Goal: Transaction & Acquisition: Purchase product/service

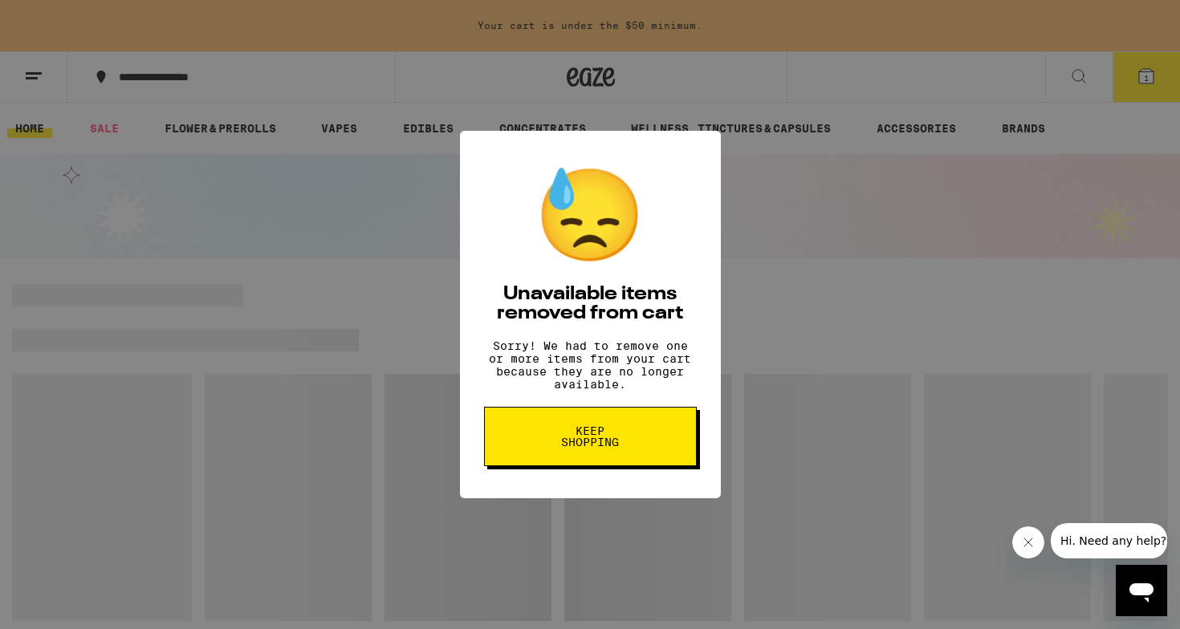
click at [626, 439] on span "Keep Shopping" at bounding box center [590, 436] width 83 height 22
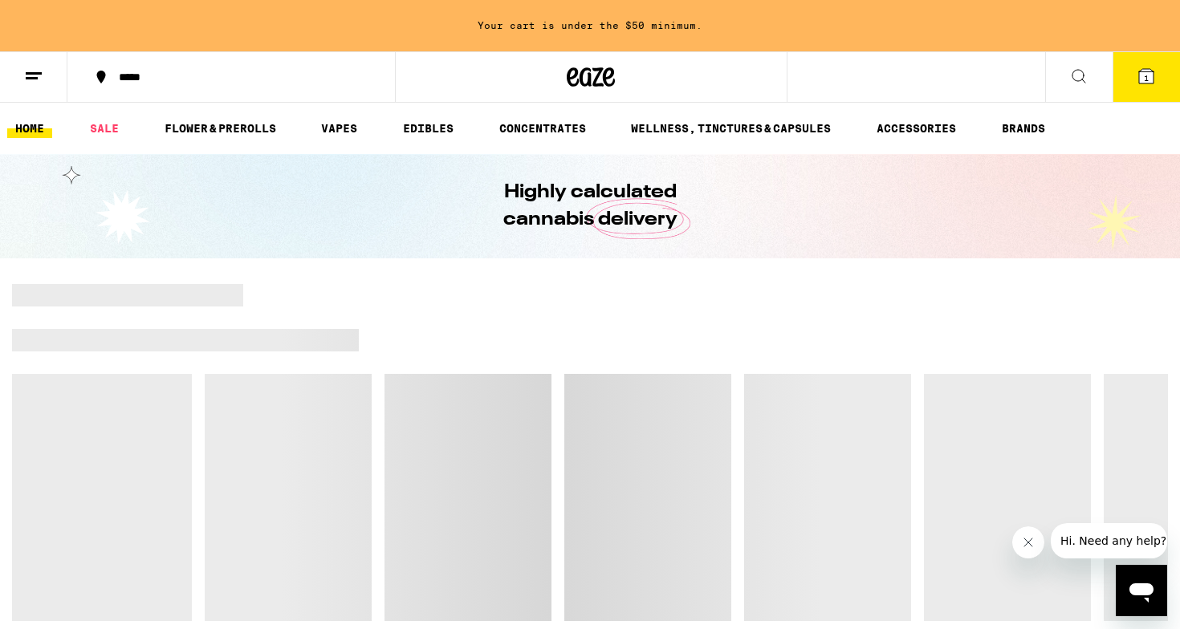
scroll to position [10, 0]
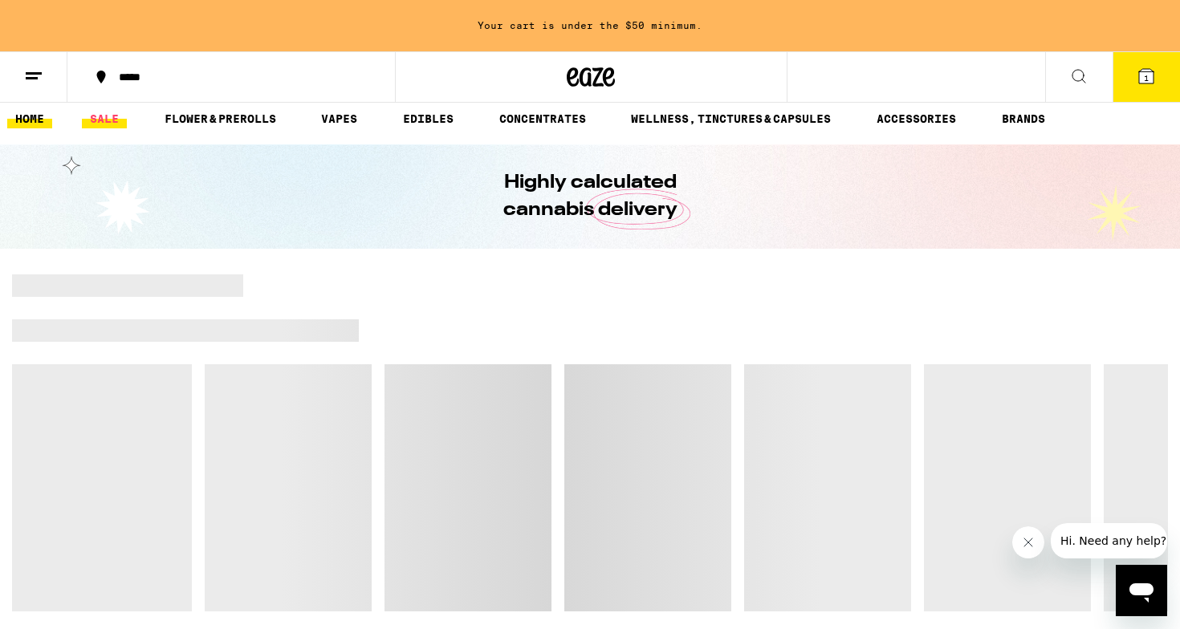
click at [101, 116] on link "SALE" at bounding box center [104, 118] width 45 height 19
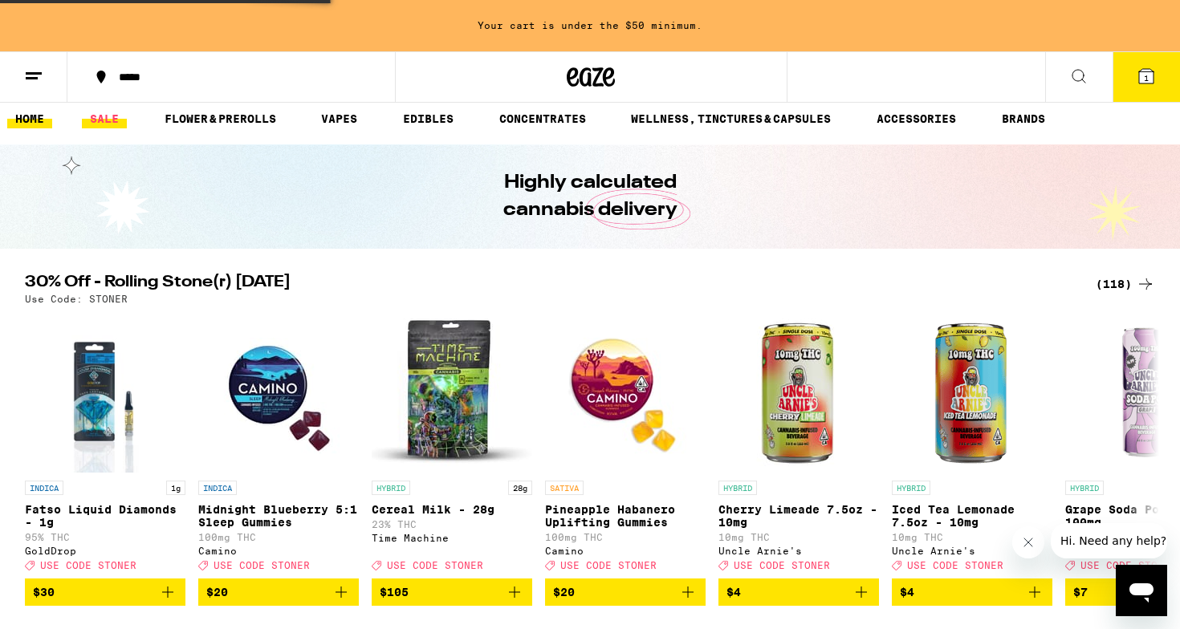
scroll to position [0, 0]
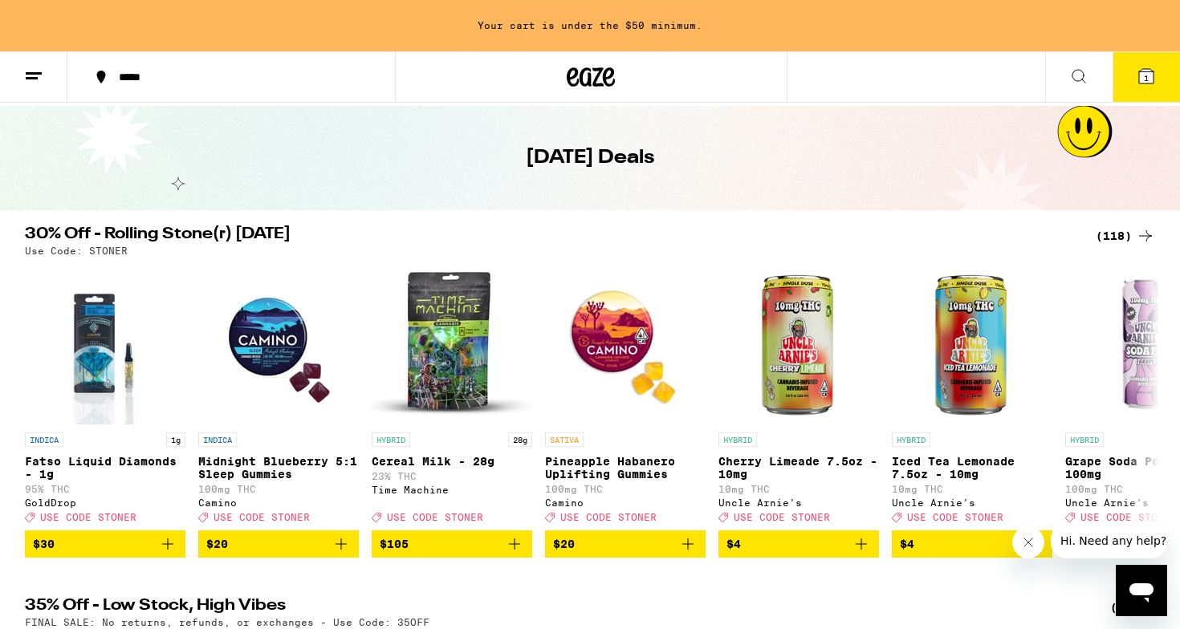
scroll to position [47, 0]
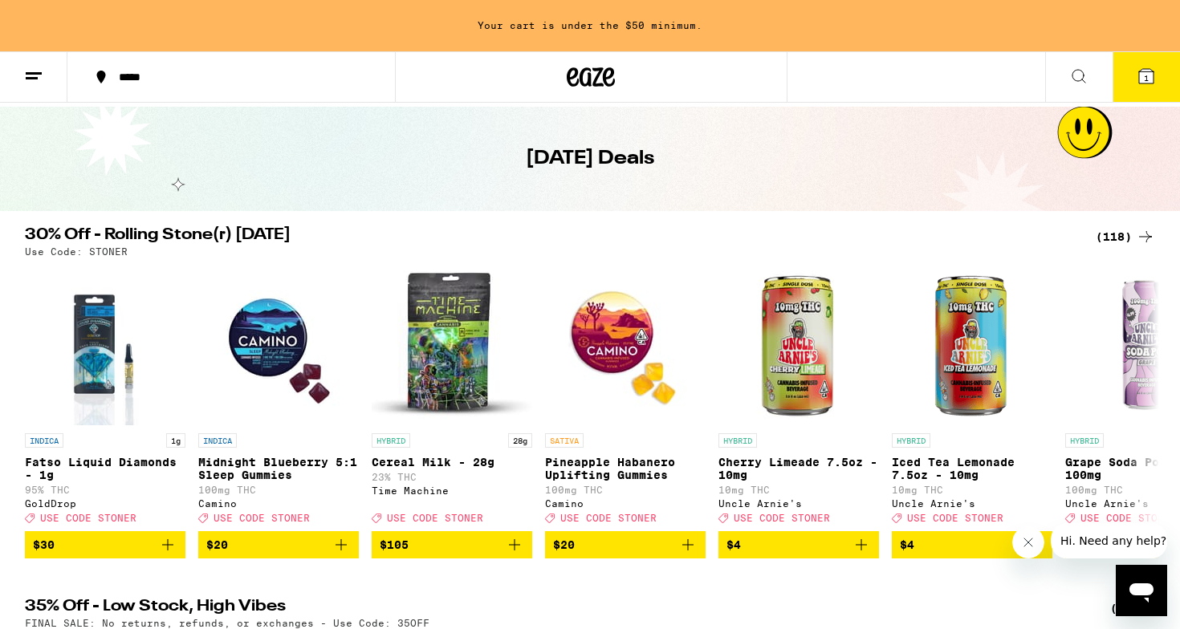
click at [1131, 234] on div "(118)" at bounding box center [1124, 236] width 59 height 19
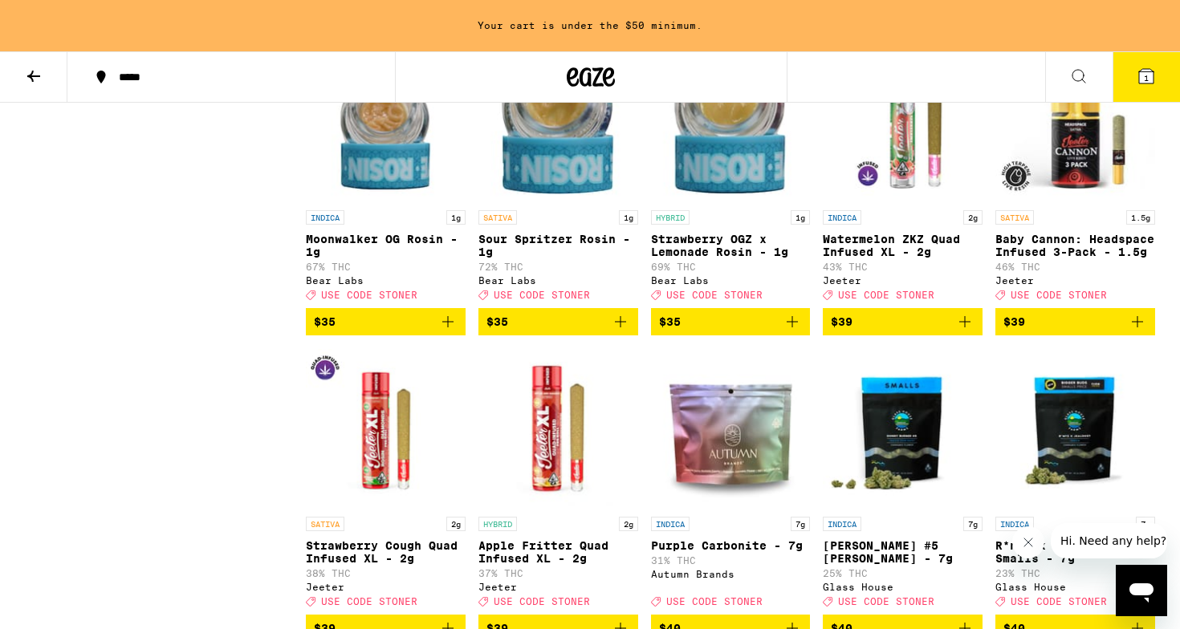
scroll to position [5752, 0]
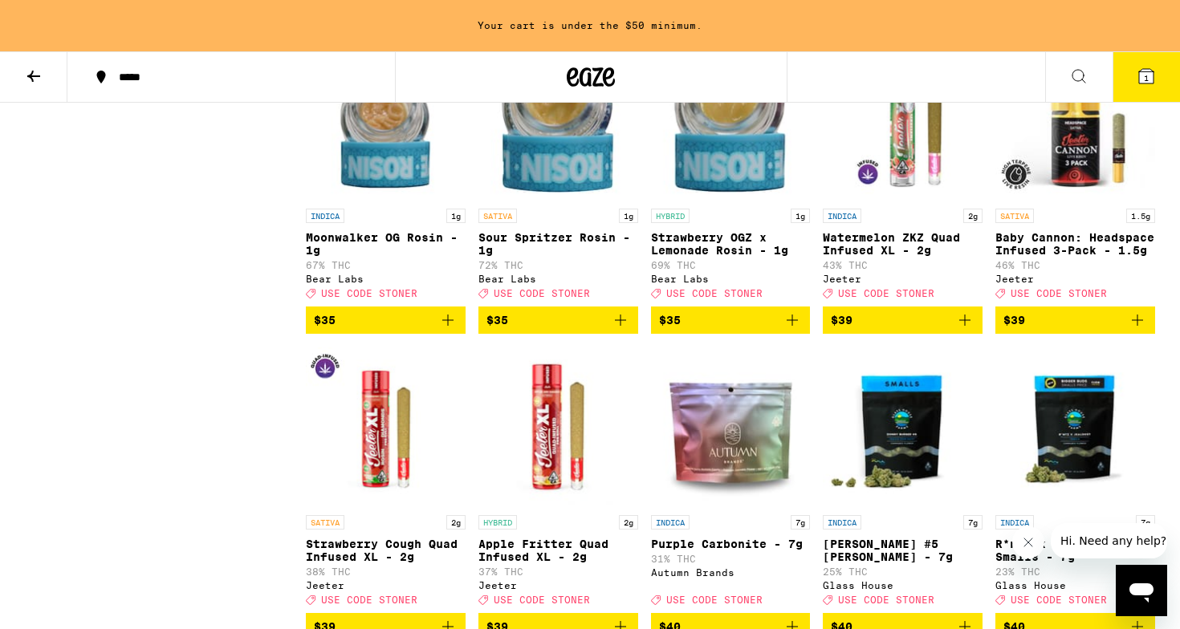
click at [1071, 74] on icon at bounding box center [1078, 76] width 19 height 19
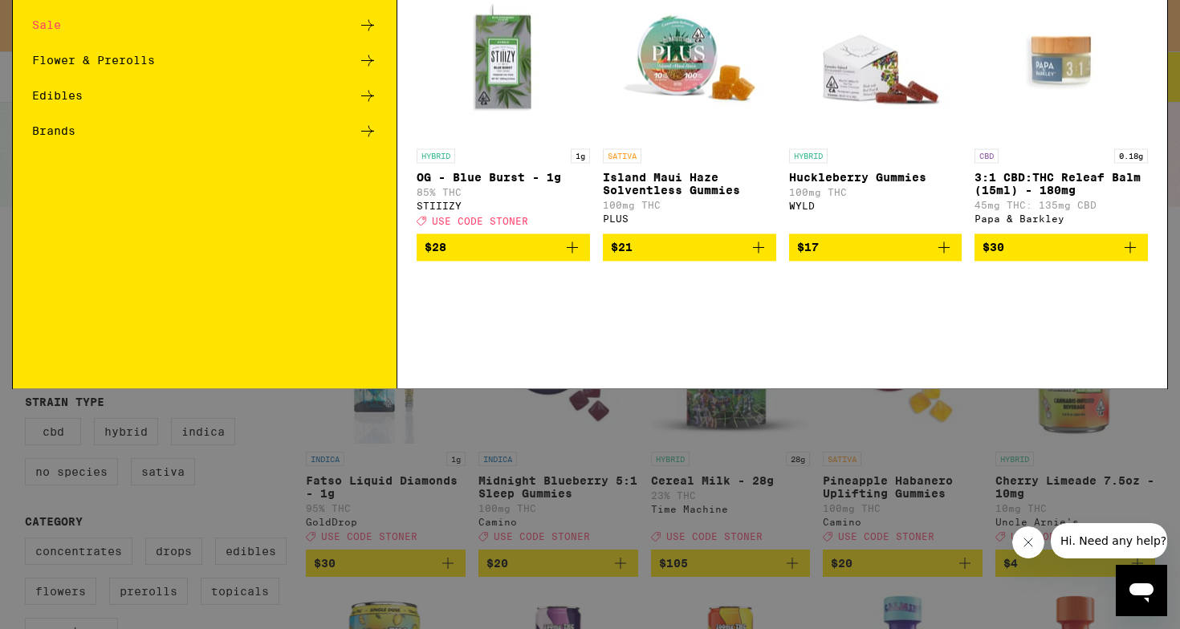
scroll to position [0, 0]
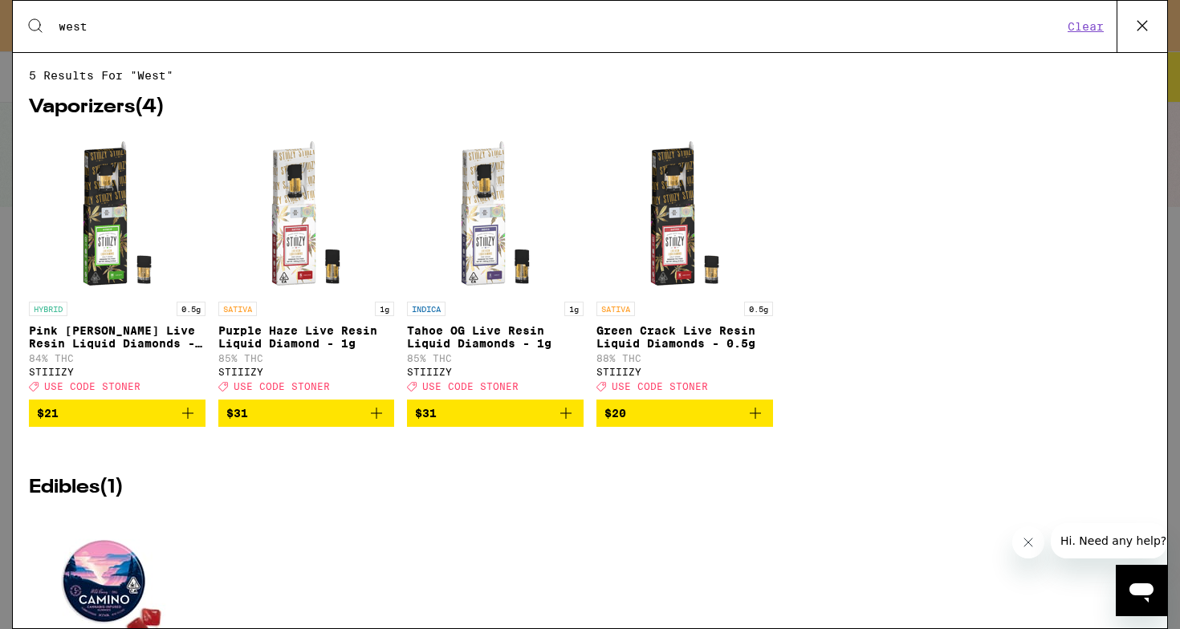
type input "west"
click at [1089, 24] on button "Clear" at bounding box center [1085, 26] width 46 height 14
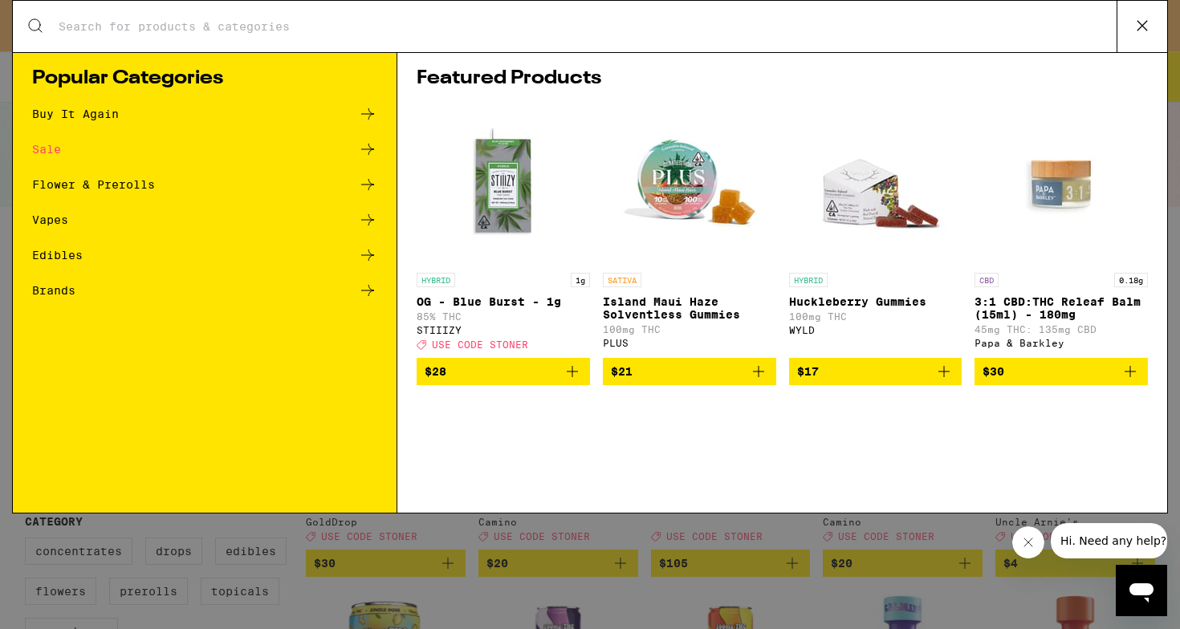
click at [49, 148] on div "Sale" at bounding box center [46, 149] width 29 height 11
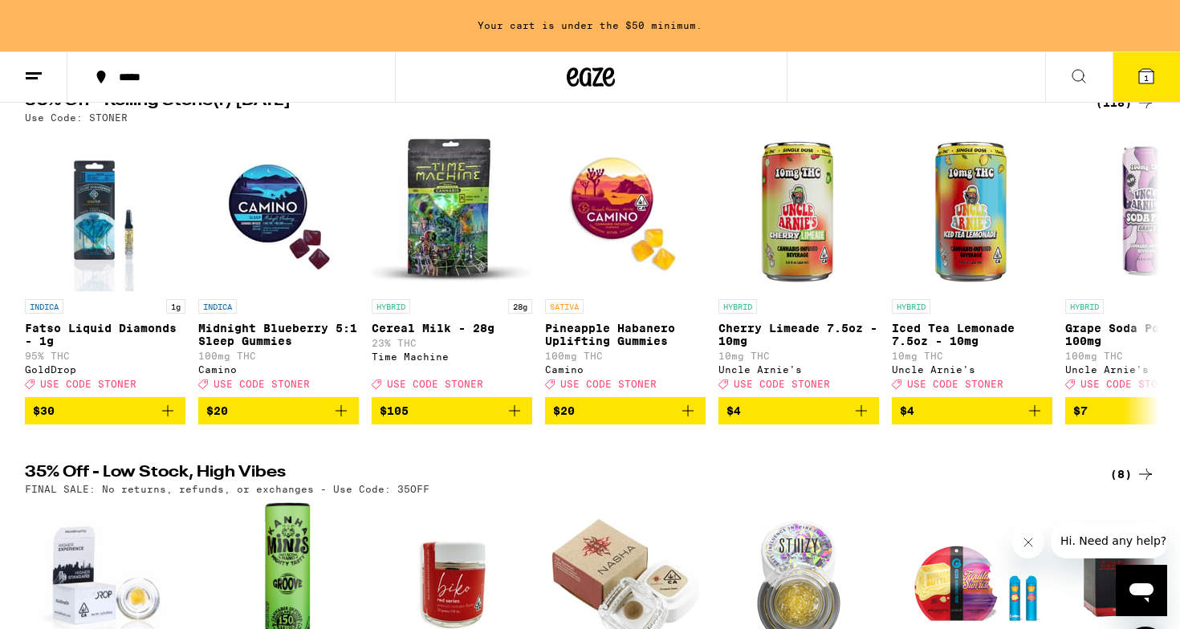
scroll to position [67, 0]
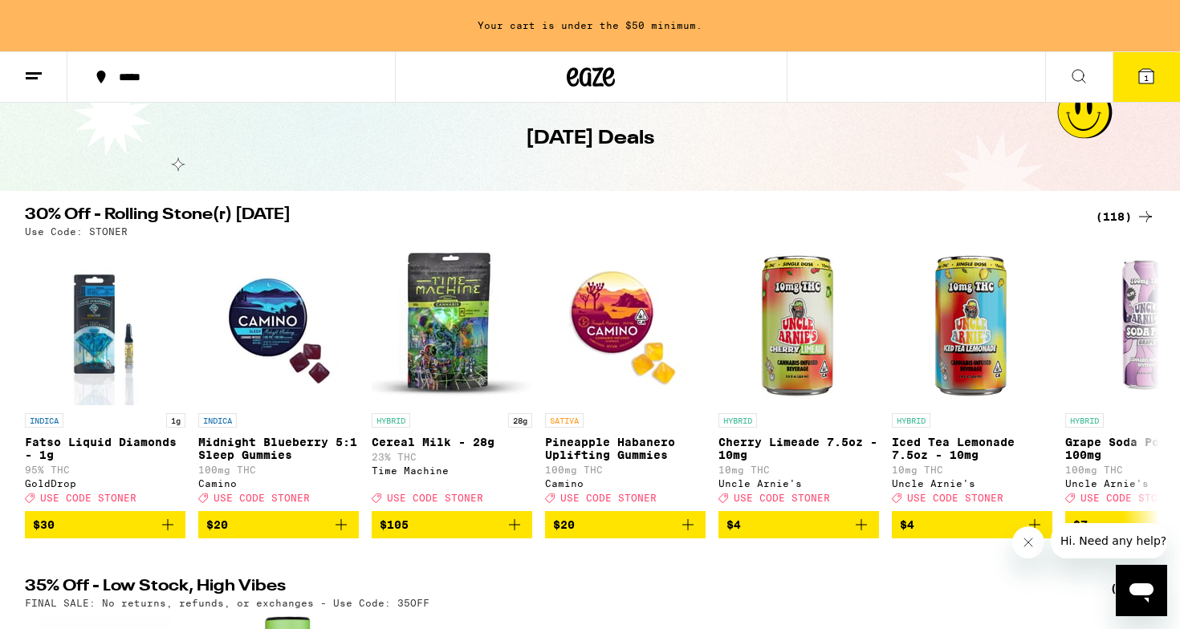
click at [1126, 221] on div "(118)" at bounding box center [1124, 216] width 59 height 19
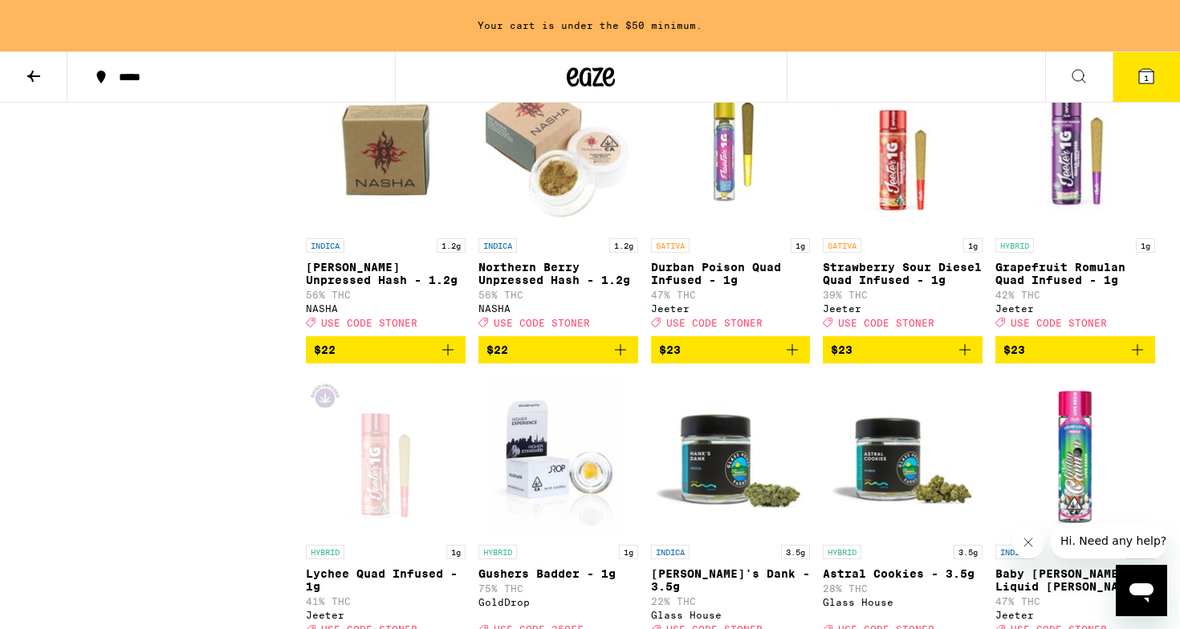
scroll to position [3281, 0]
click at [1134, 359] on icon "Add to bag" at bounding box center [1136, 349] width 19 height 19
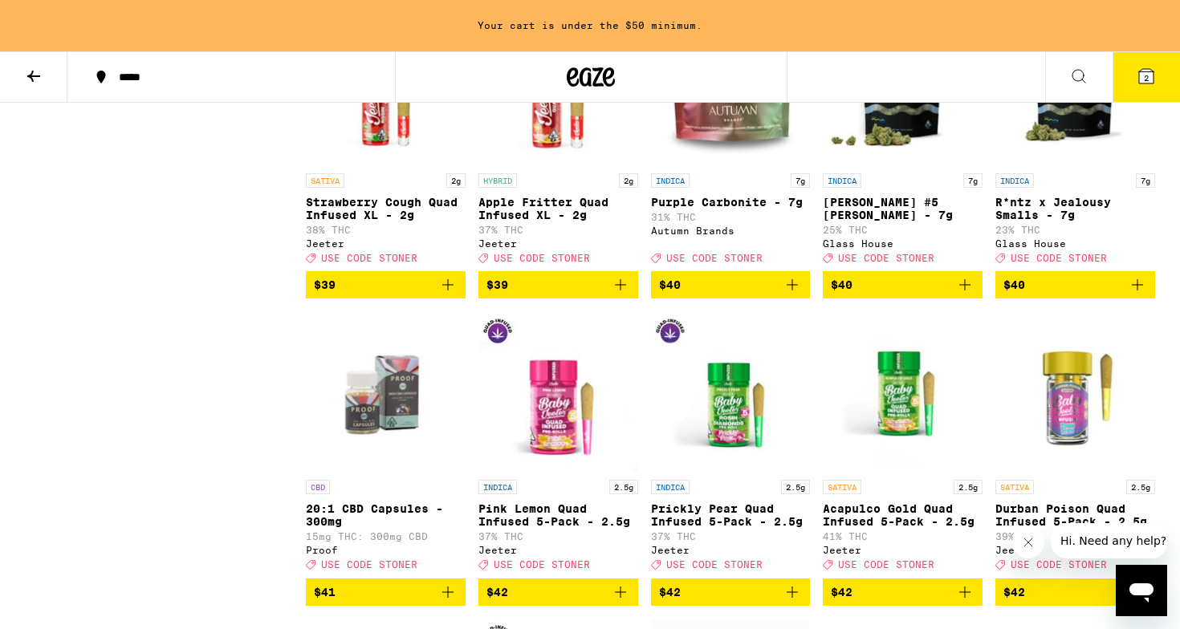
scroll to position [6095, 0]
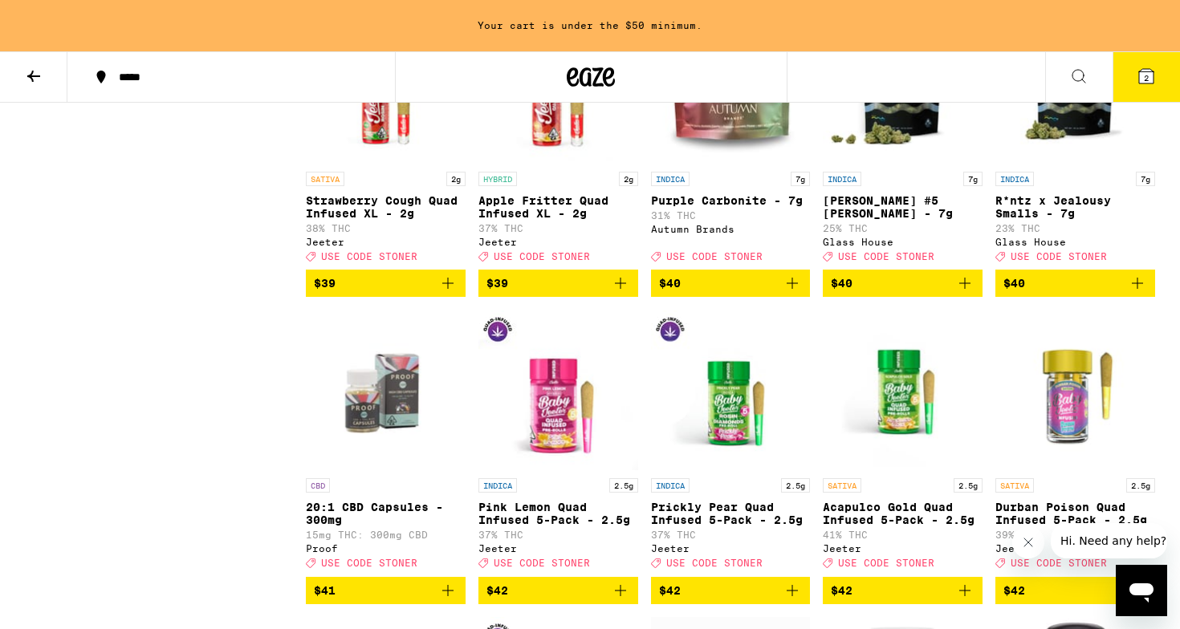
click at [620, 289] on icon "Add to bag" at bounding box center [620, 283] width 11 height 11
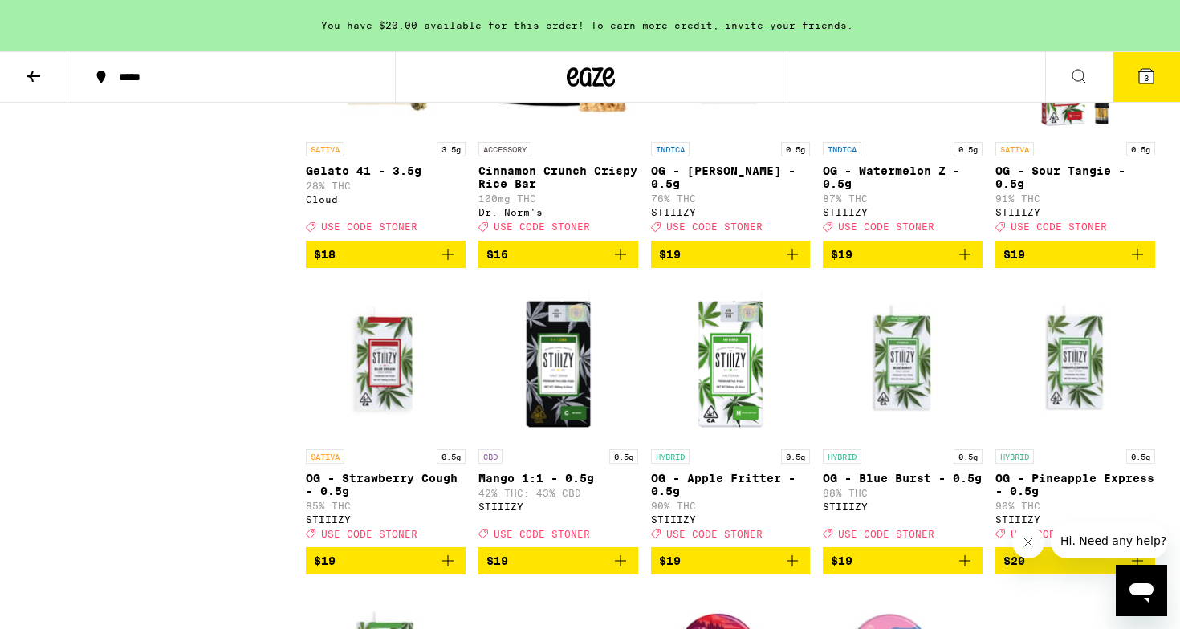
scroll to position [1737, 0]
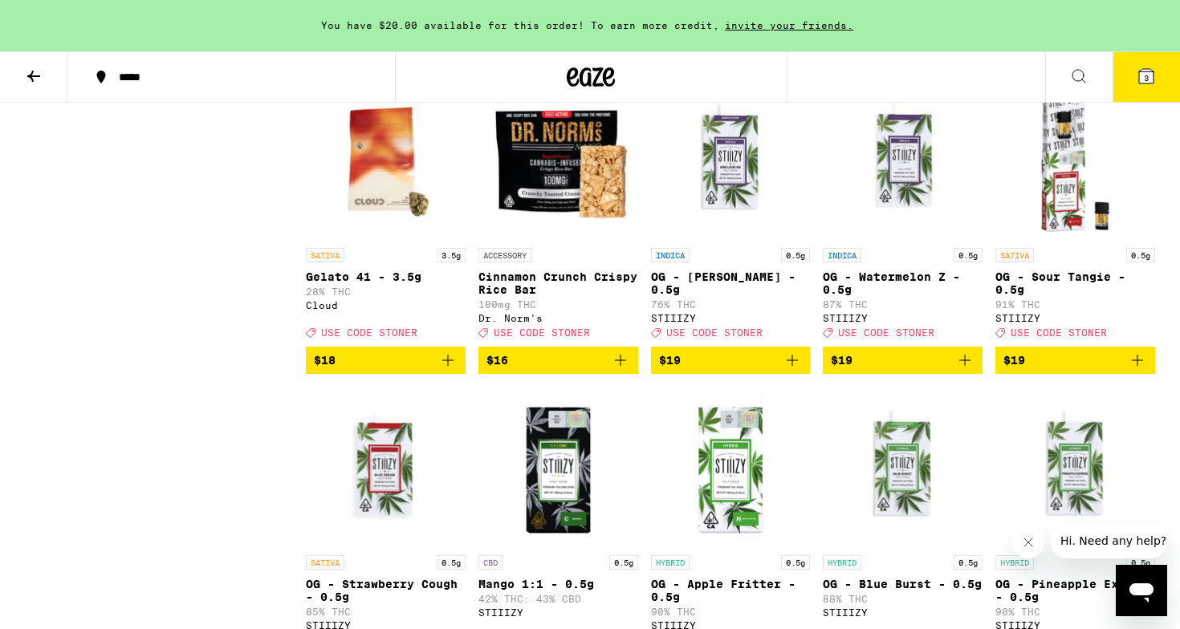
click at [44, 67] on button at bounding box center [33, 77] width 67 height 51
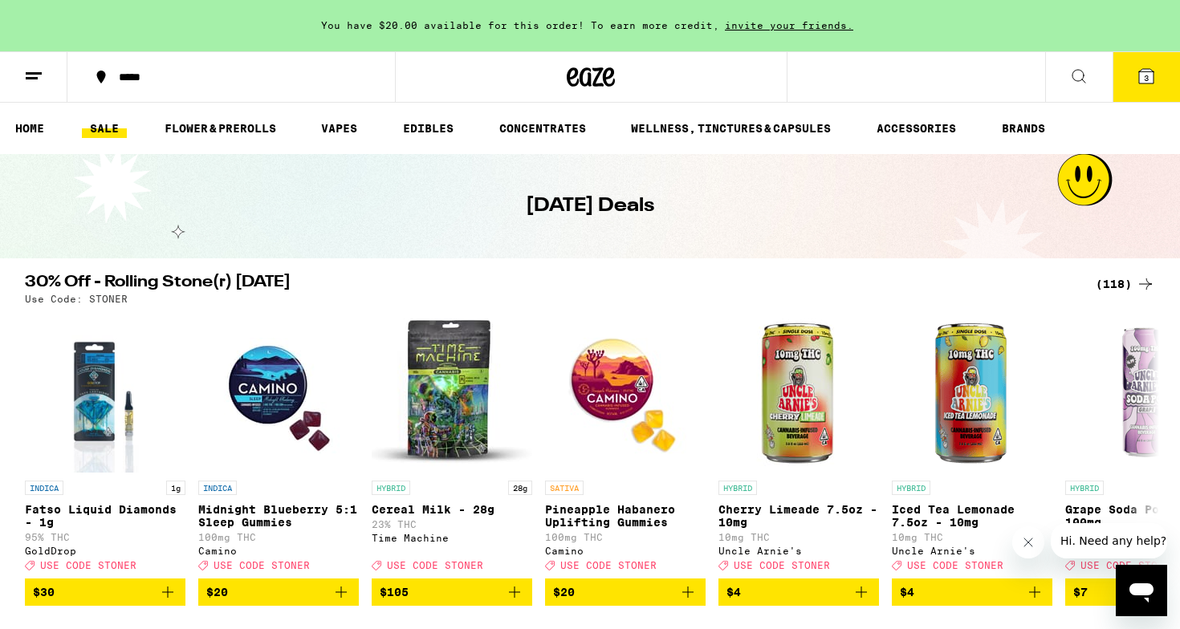
click at [1078, 78] on icon at bounding box center [1078, 76] width 19 height 19
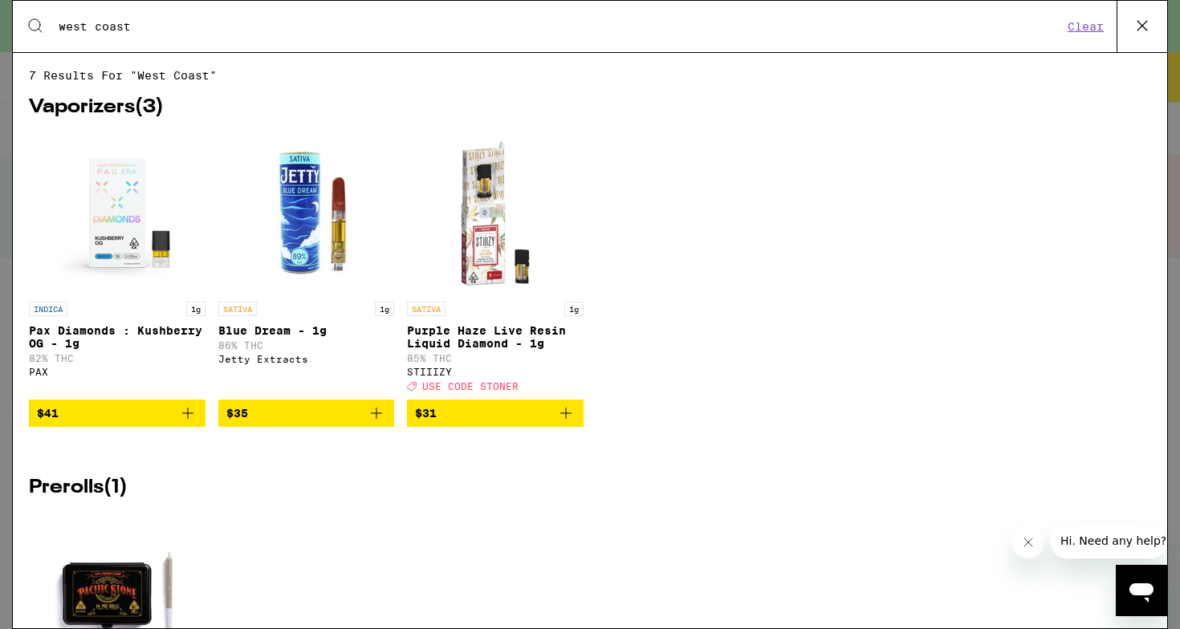
type input "west coast"
click at [1143, 26] on icon at bounding box center [1142, 26] width 24 height 24
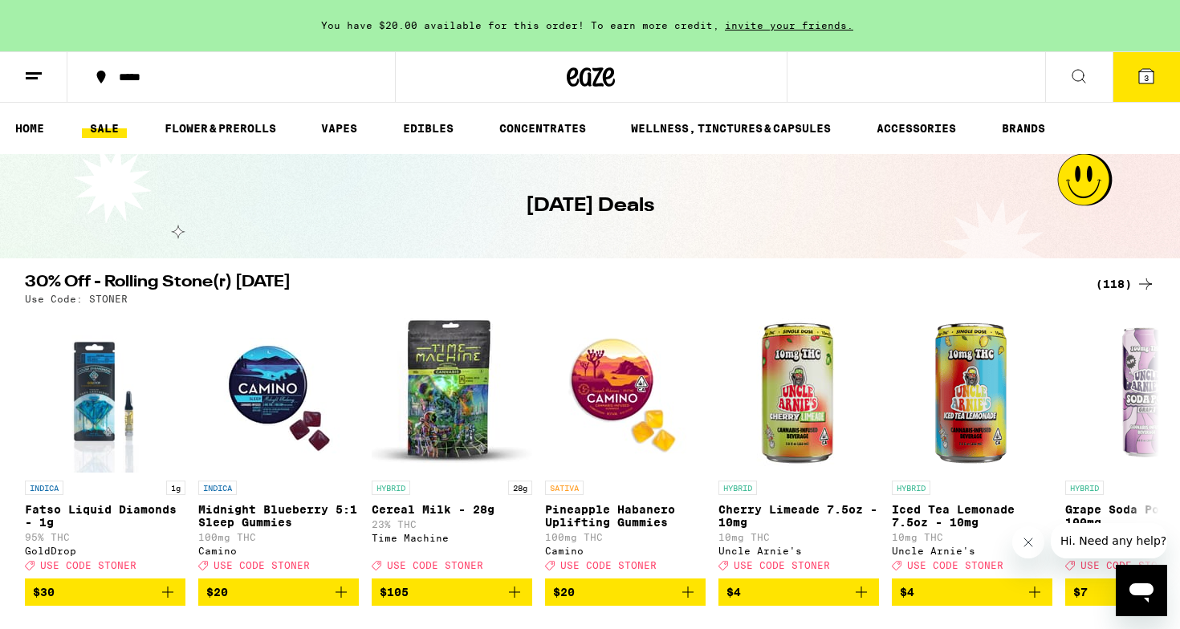
click at [355, 117] on ul "HOME SALE FLOWER & PREROLLS VAPES EDIBLES CONCENTRATES WELLNESS, TINCTURES & CA…" at bounding box center [590, 128] width 1180 height 51
click at [339, 131] on link "VAPES" at bounding box center [339, 128] width 52 height 19
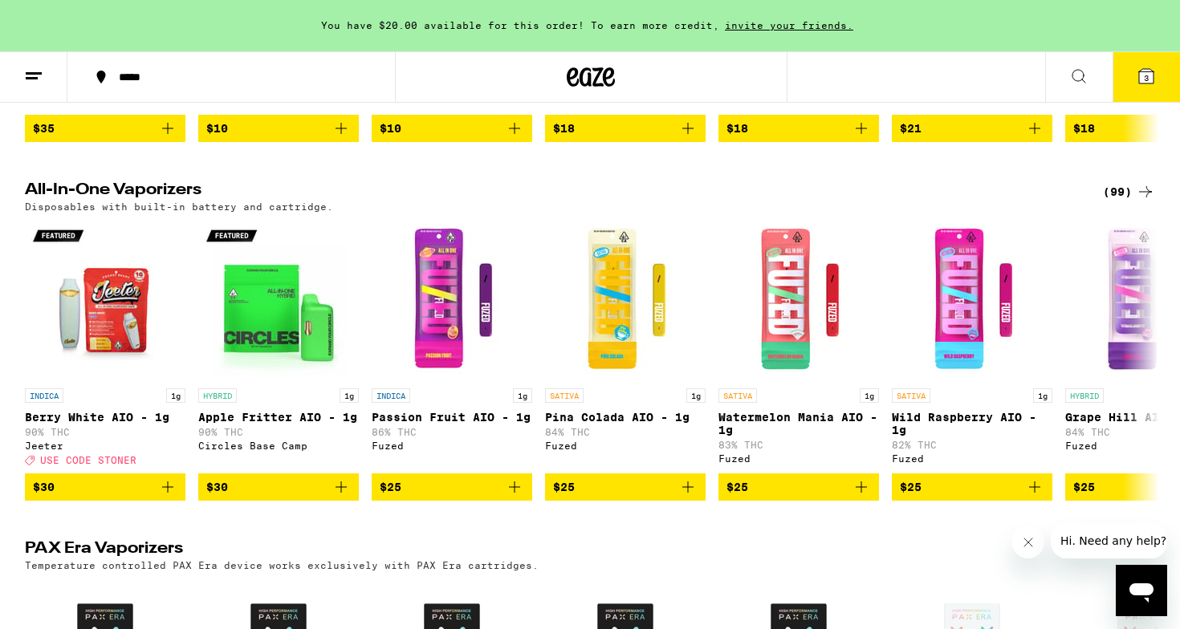
scroll to position [807, 0]
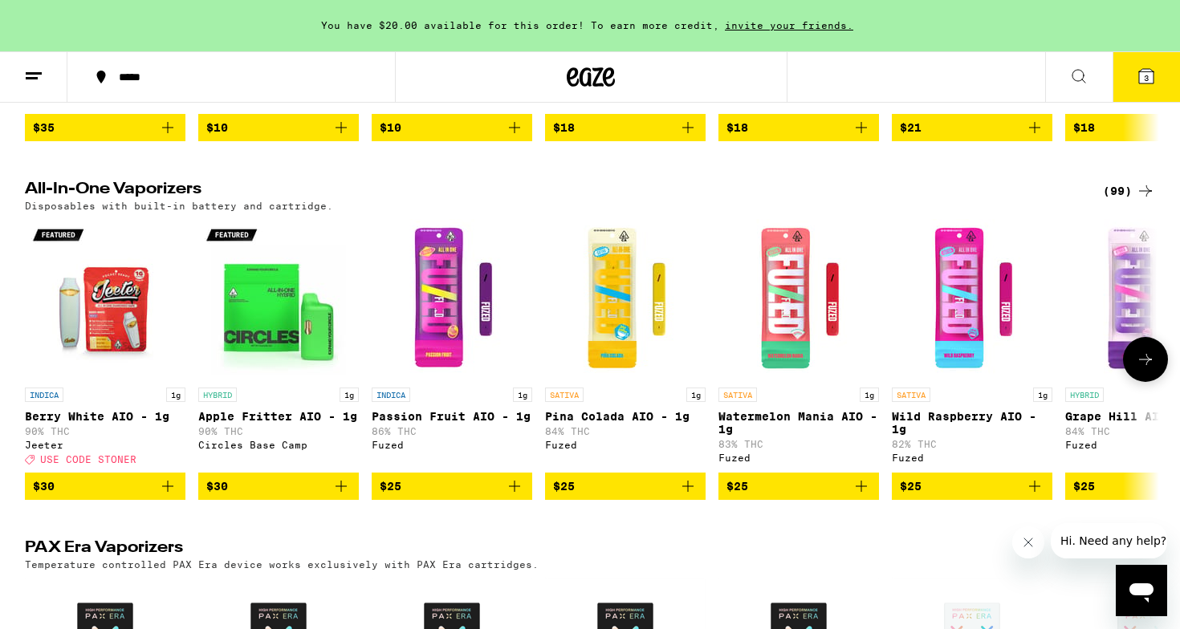
click at [1147, 369] on icon at bounding box center [1144, 359] width 19 height 19
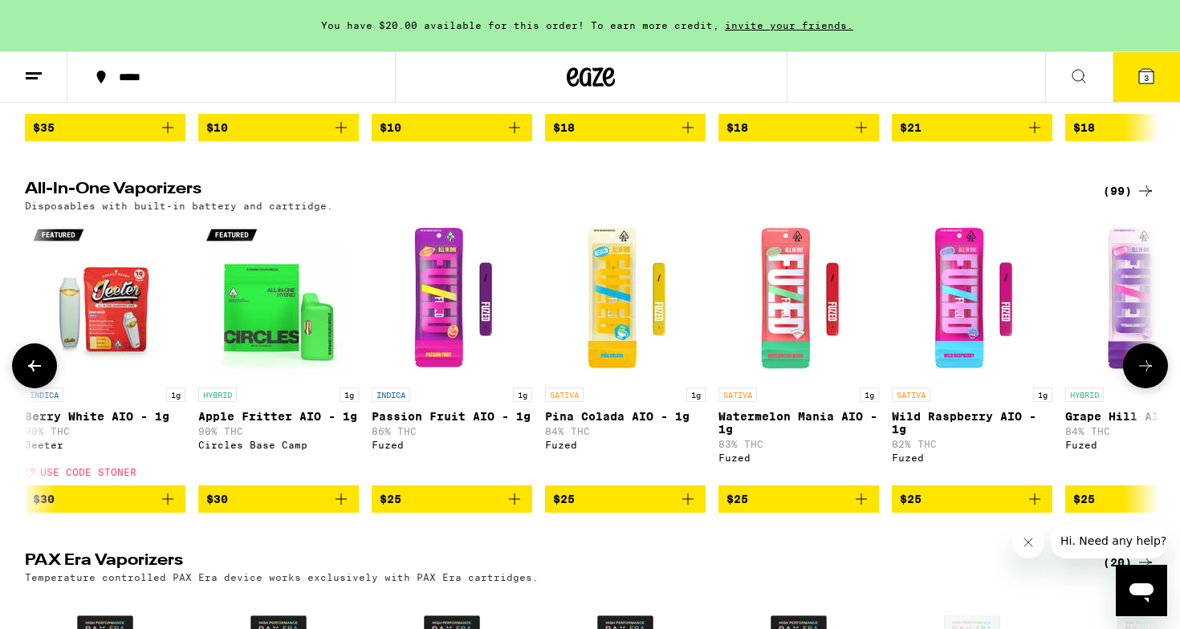
scroll to position [0, 955]
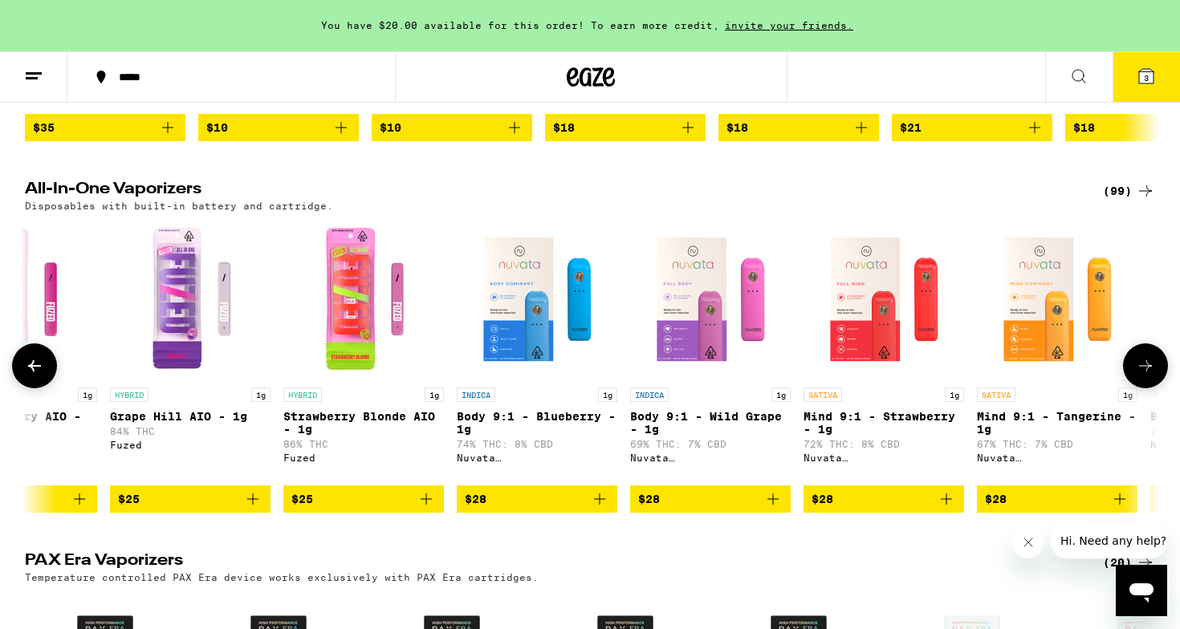
click at [427, 509] on icon "Add to bag" at bounding box center [425, 498] width 19 height 19
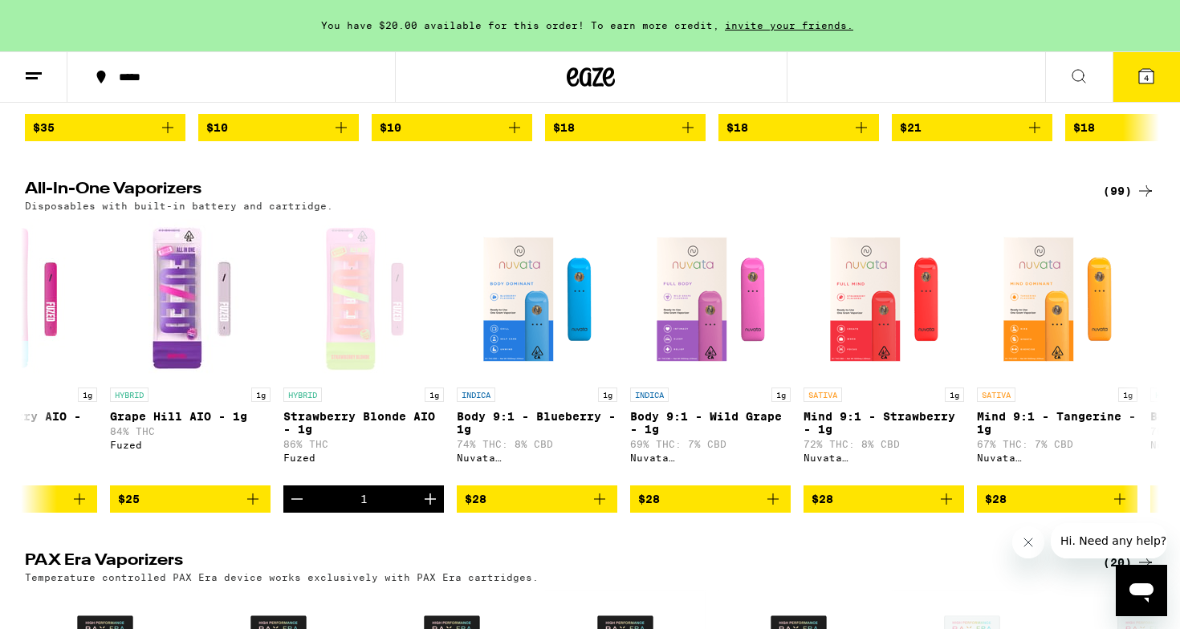
click at [1156, 85] on button "4" at bounding box center [1145, 77] width 67 height 50
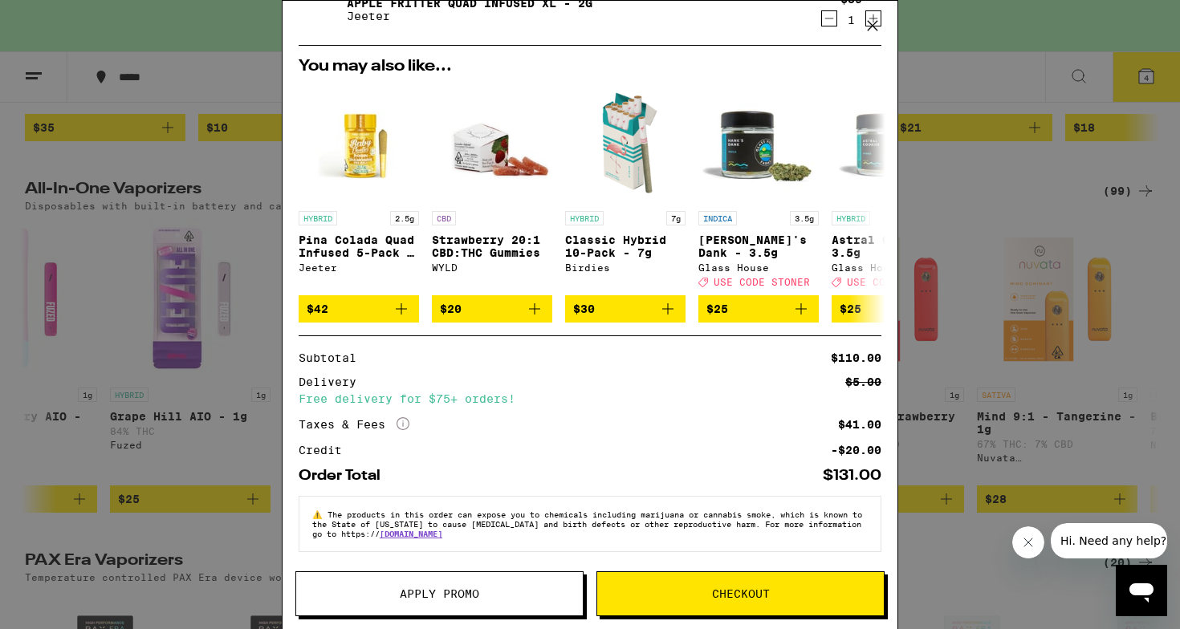
scroll to position [306, 0]
click at [455, 591] on span "Apply Promo" at bounding box center [439, 593] width 79 height 11
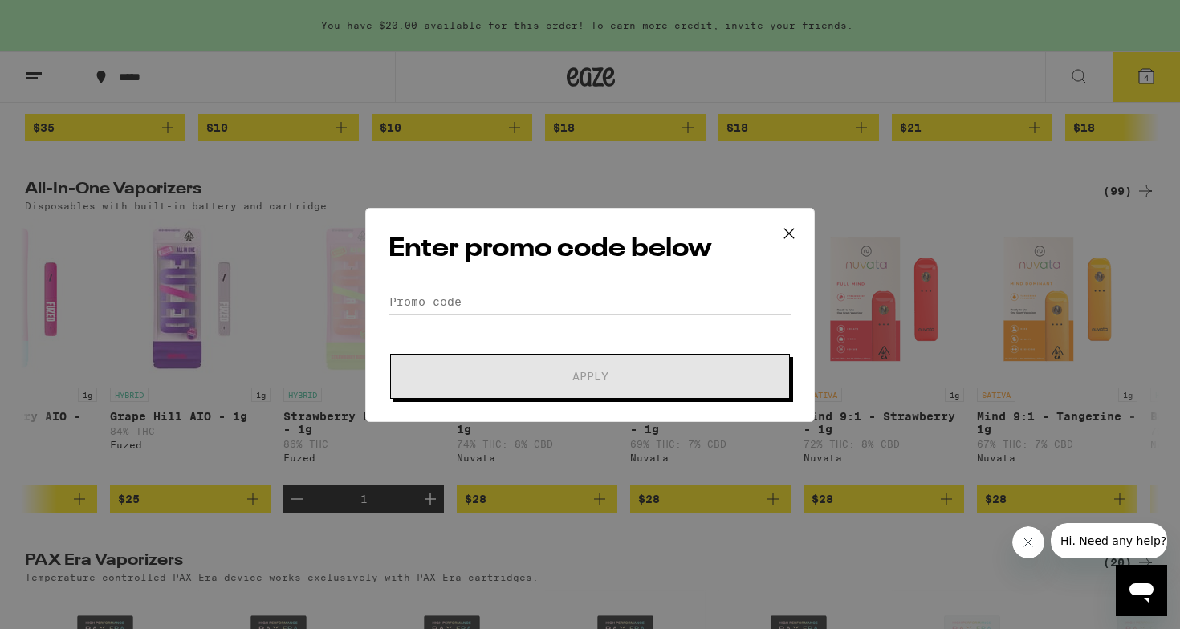
click at [422, 294] on input "Promo Code" at bounding box center [589, 302] width 403 height 24
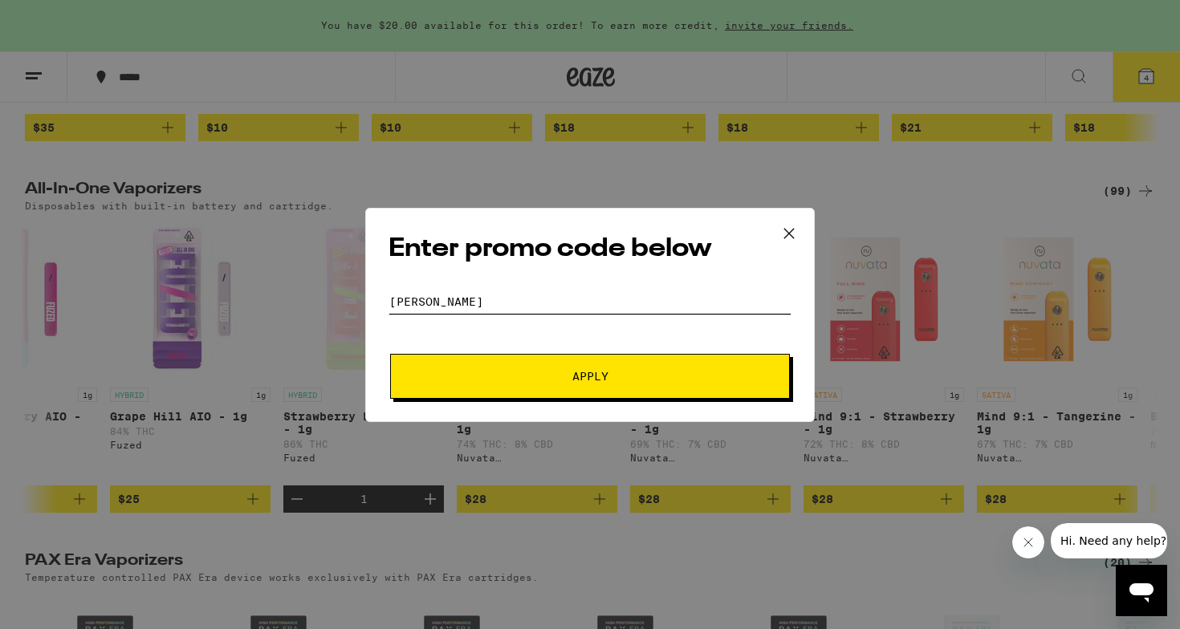
type input "[PERSON_NAME]"
click at [482, 376] on span "Apply" at bounding box center [589, 376] width 289 height 11
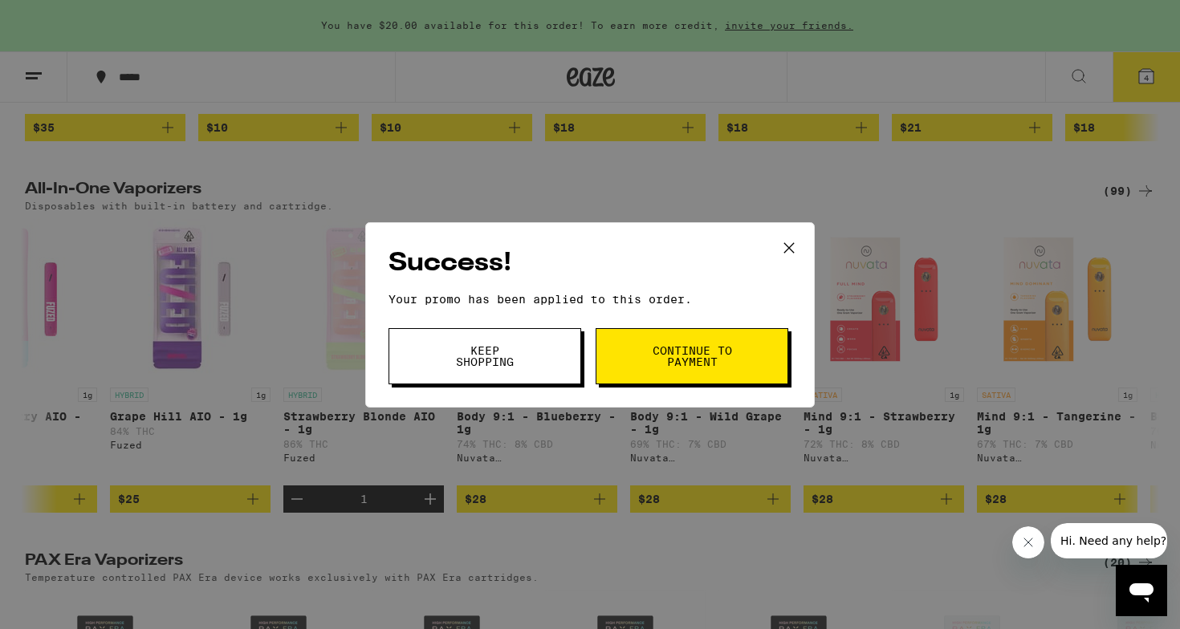
click at [485, 368] on span "Keep Shopping" at bounding box center [485, 356] width 82 height 22
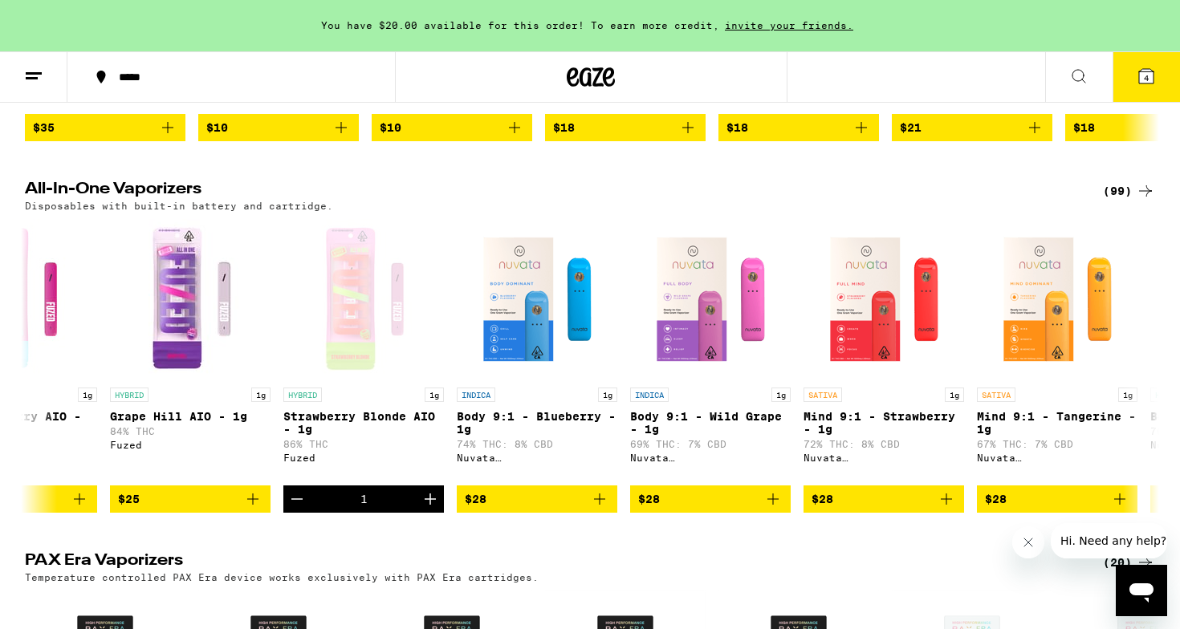
click at [1163, 87] on button "4" at bounding box center [1145, 77] width 67 height 50
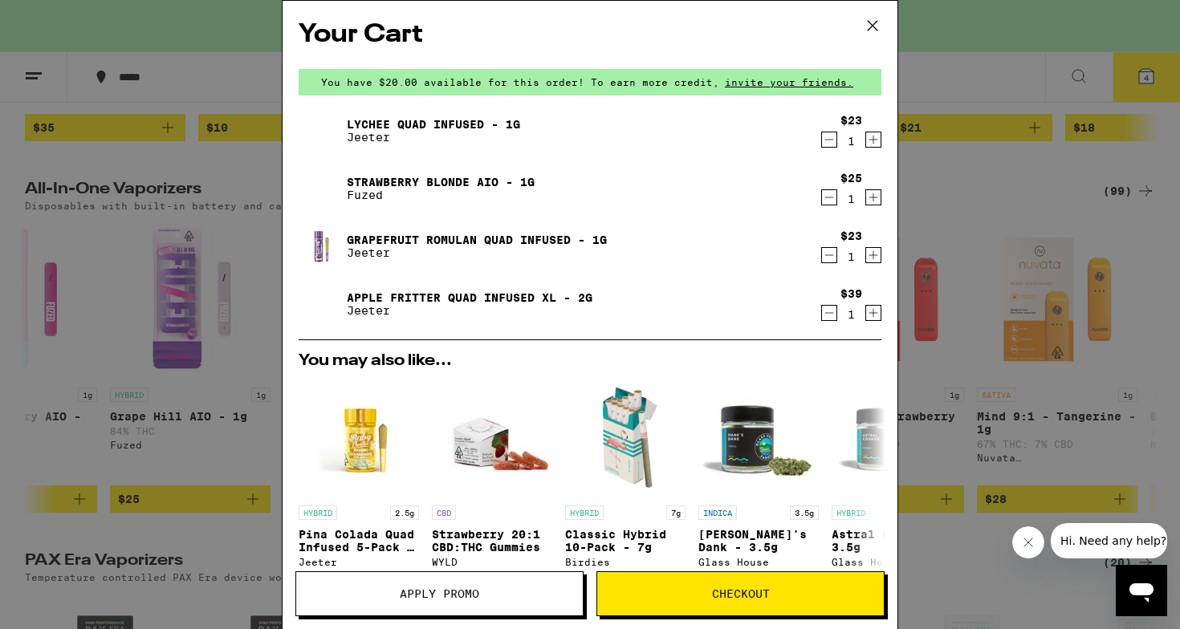
click at [826, 315] on icon "Decrement" at bounding box center [829, 312] width 14 height 19
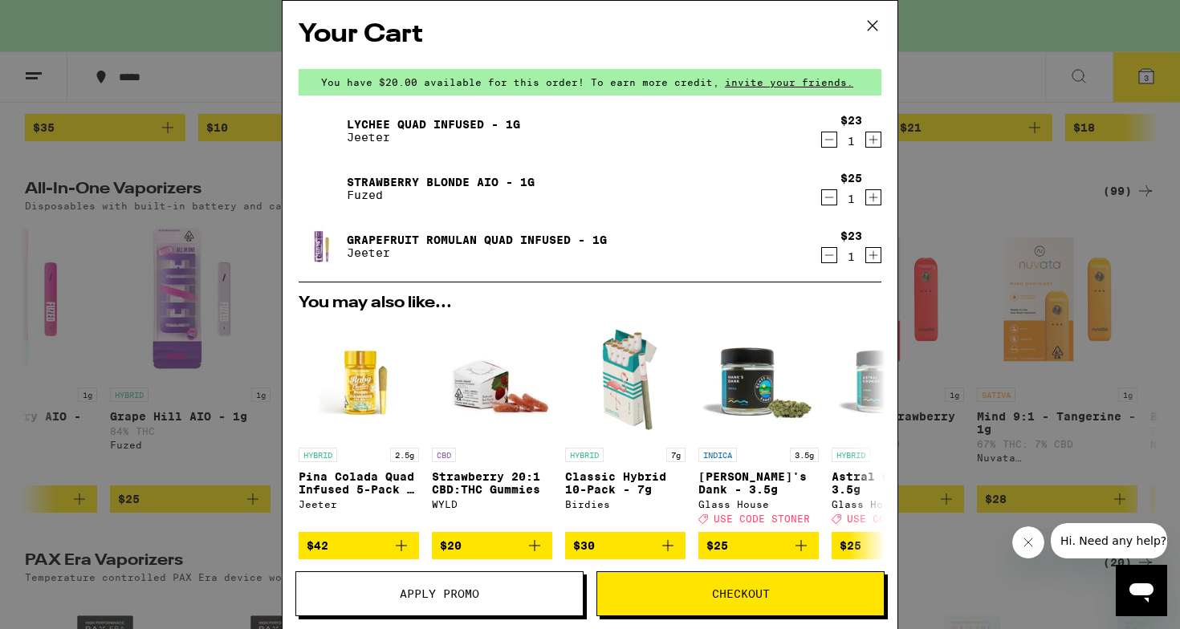
click at [826, 253] on icon "Decrement" at bounding box center [829, 255] width 14 height 19
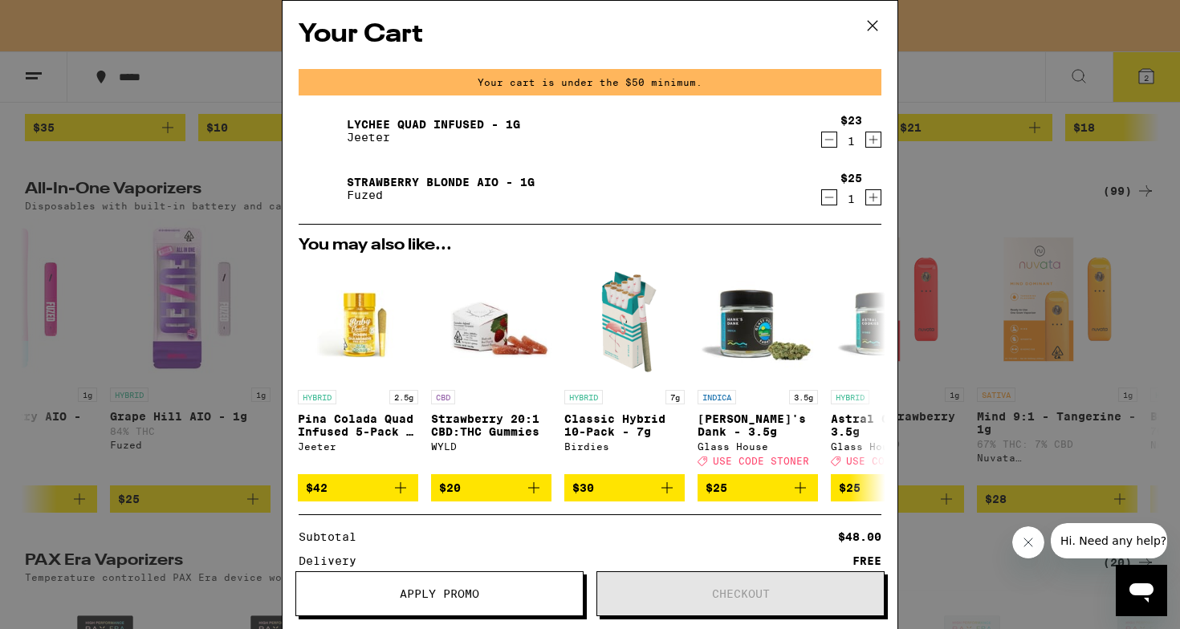
click at [948, 193] on div "Your Cart Your cart is under the $50 minimum. Lychee Quad Infused - 1g [PERSON_…" at bounding box center [590, 314] width 1180 height 629
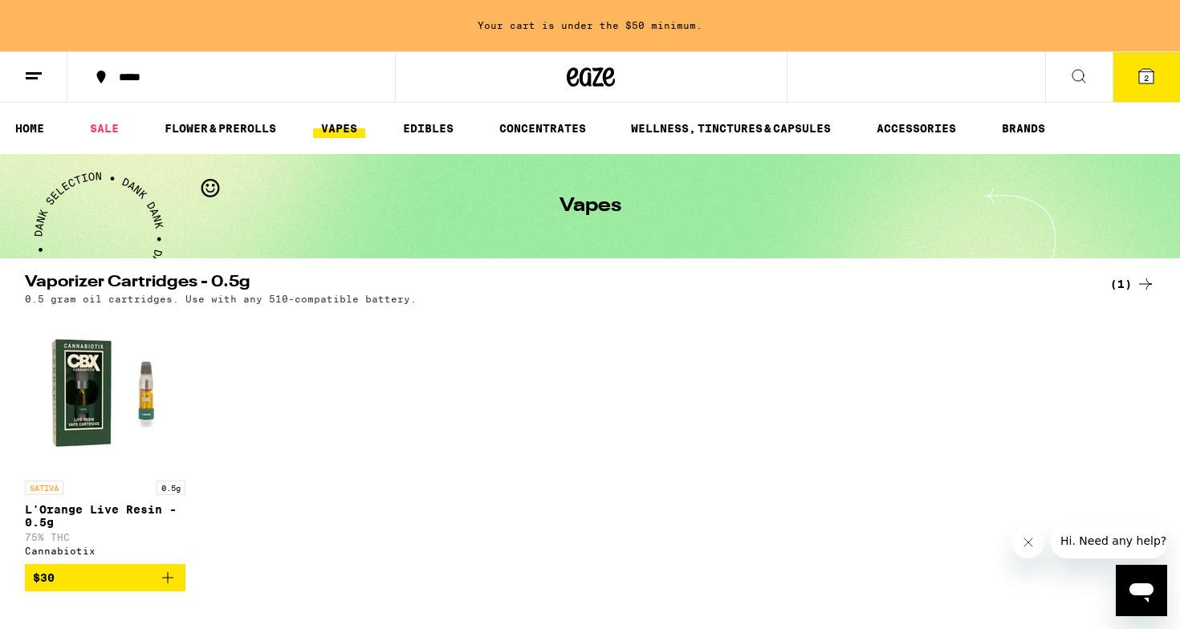
click at [1075, 79] on icon at bounding box center [1078, 76] width 13 height 13
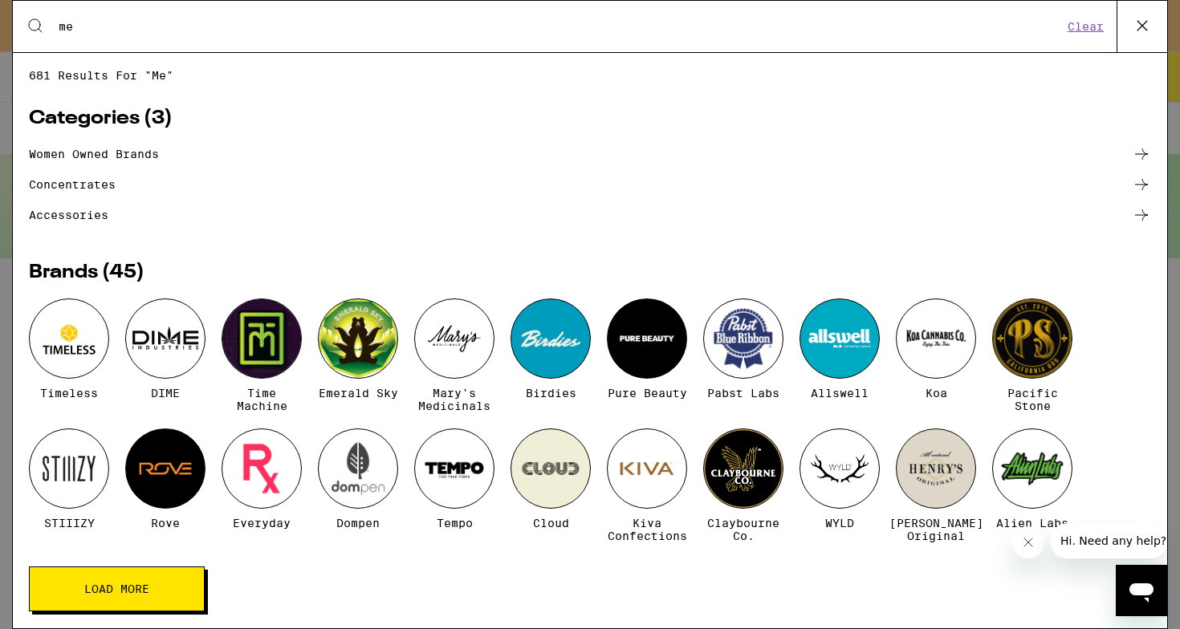
type input "m"
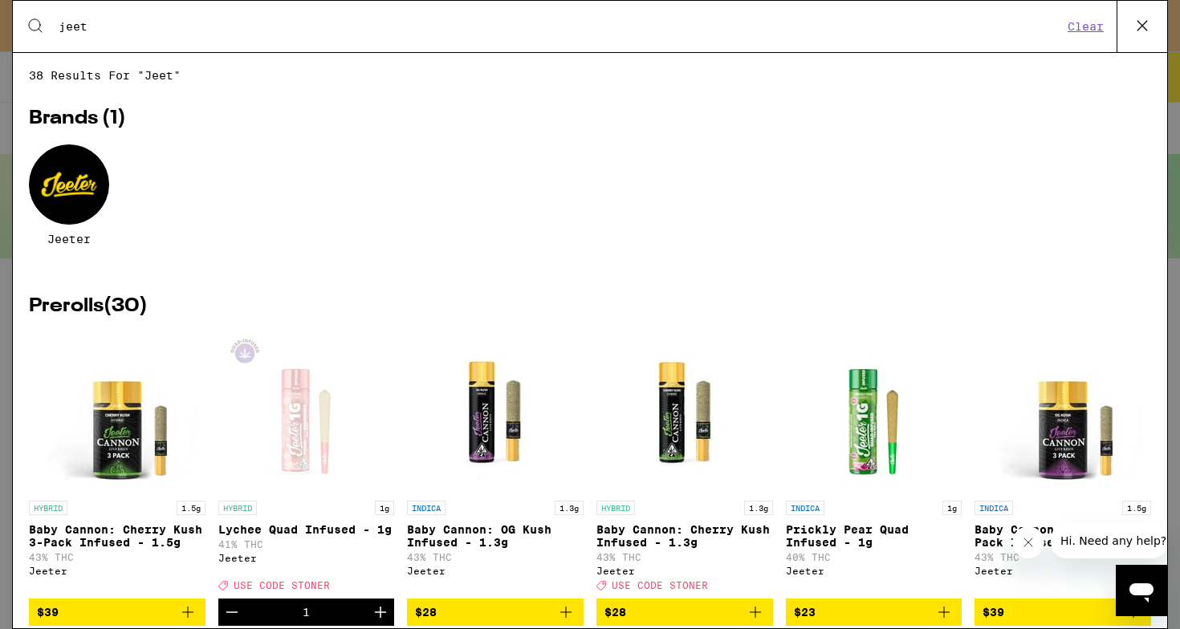
type input "jeet"
click at [63, 185] on div at bounding box center [69, 184] width 80 height 80
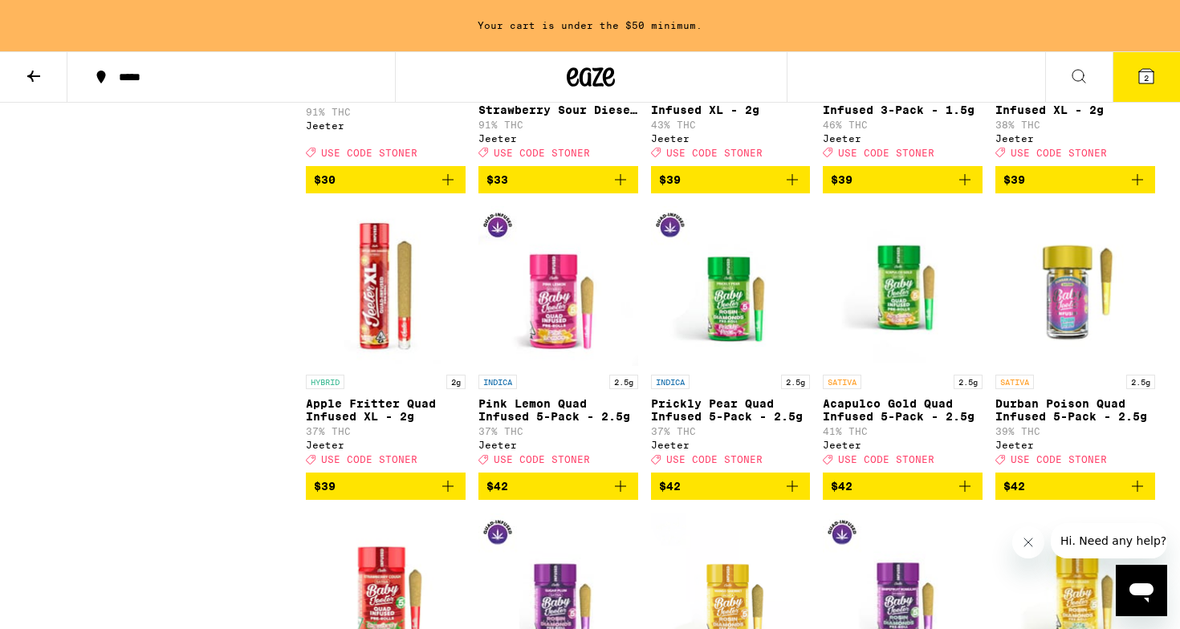
scroll to position [1265, 0]
click at [440, 496] on icon "Add to bag" at bounding box center [447, 486] width 19 height 19
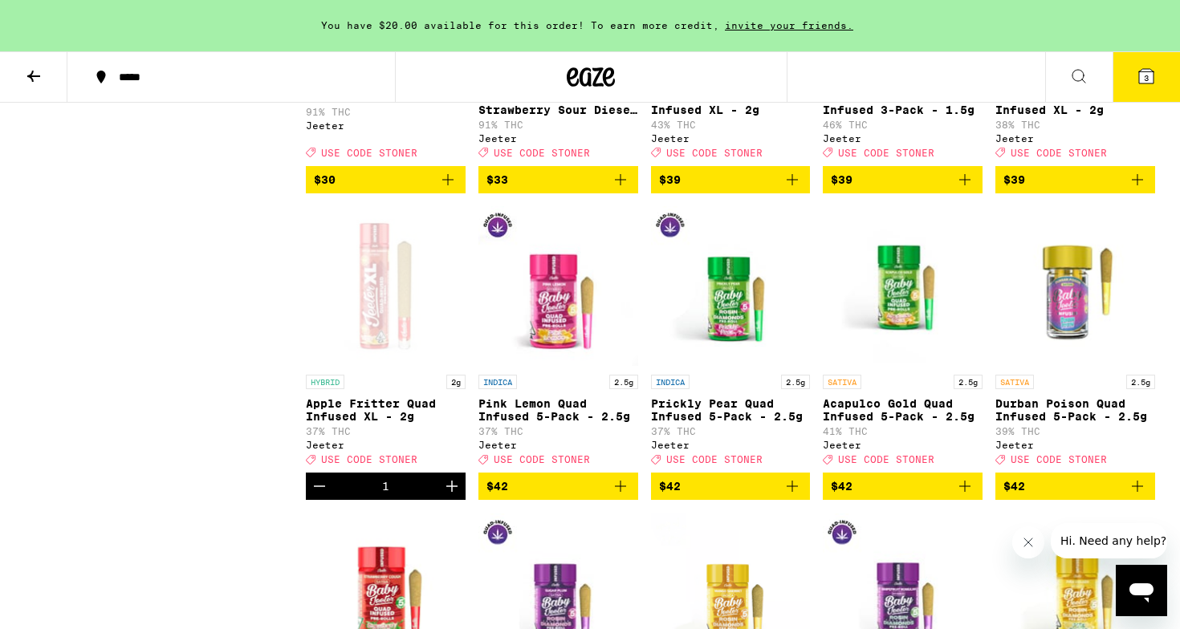
click at [1150, 77] on icon at bounding box center [1146, 76] width 14 height 14
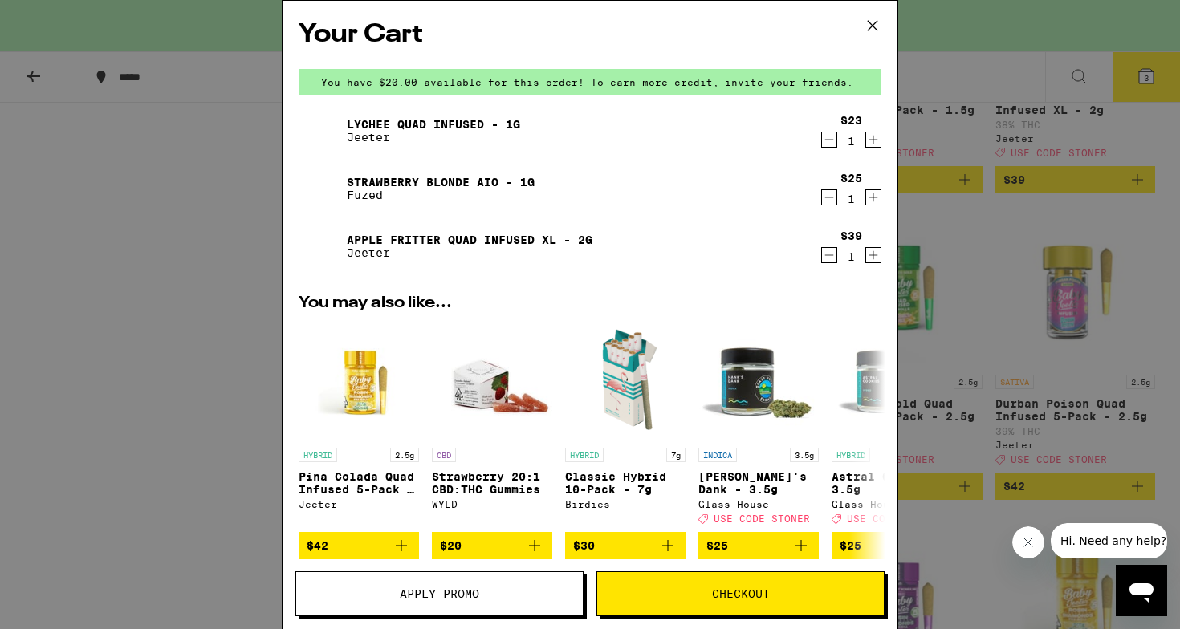
click at [833, 140] on icon "Decrement" at bounding box center [829, 139] width 14 height 19
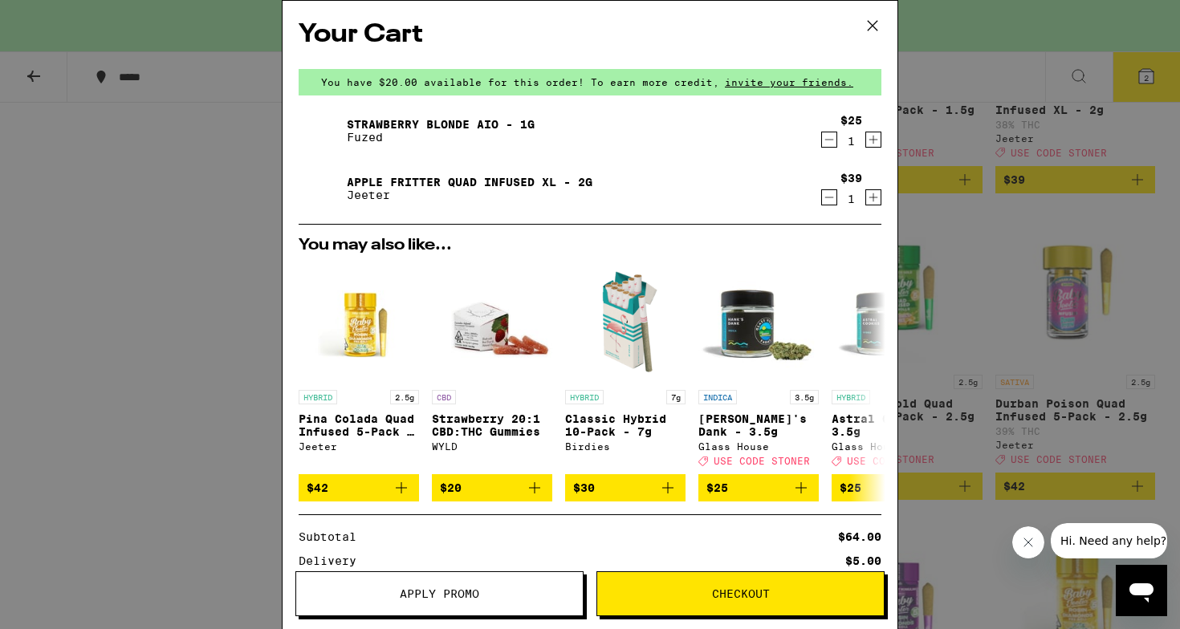
click at [330, 128] on img at bounding box center [320, 130] width 45 height 45
click at [368, 120] on link "Strawberry Blonde AIO - 1g" at bounding box center [441, 124] width 188 height 13
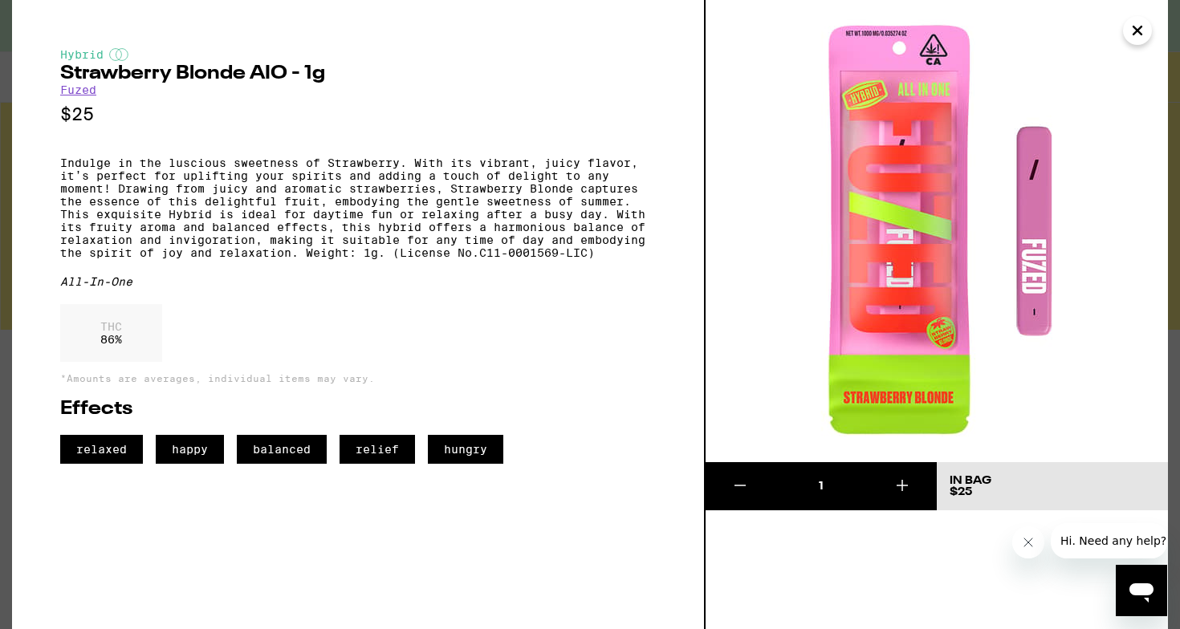
click at [1139, 35] on icon "Close" at bounding box center [1136, 30] width 19 height 24
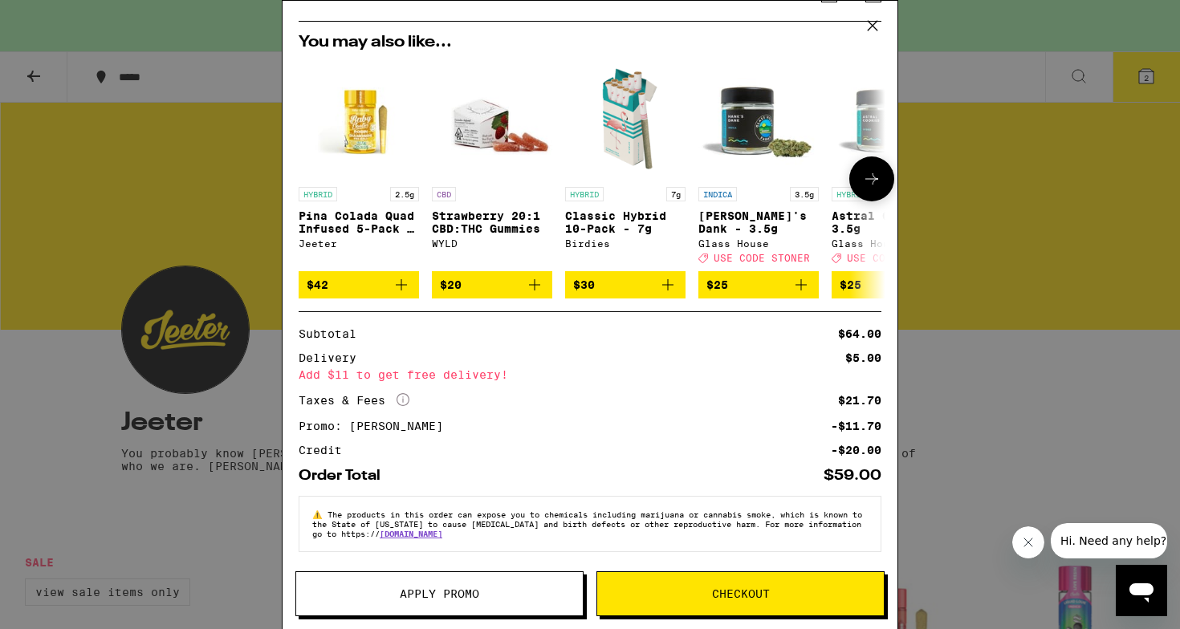
scroll to position [214, 0]
click at [699, 591] on span "Checkout" at bounding box center [740, 593] width 286 height 11
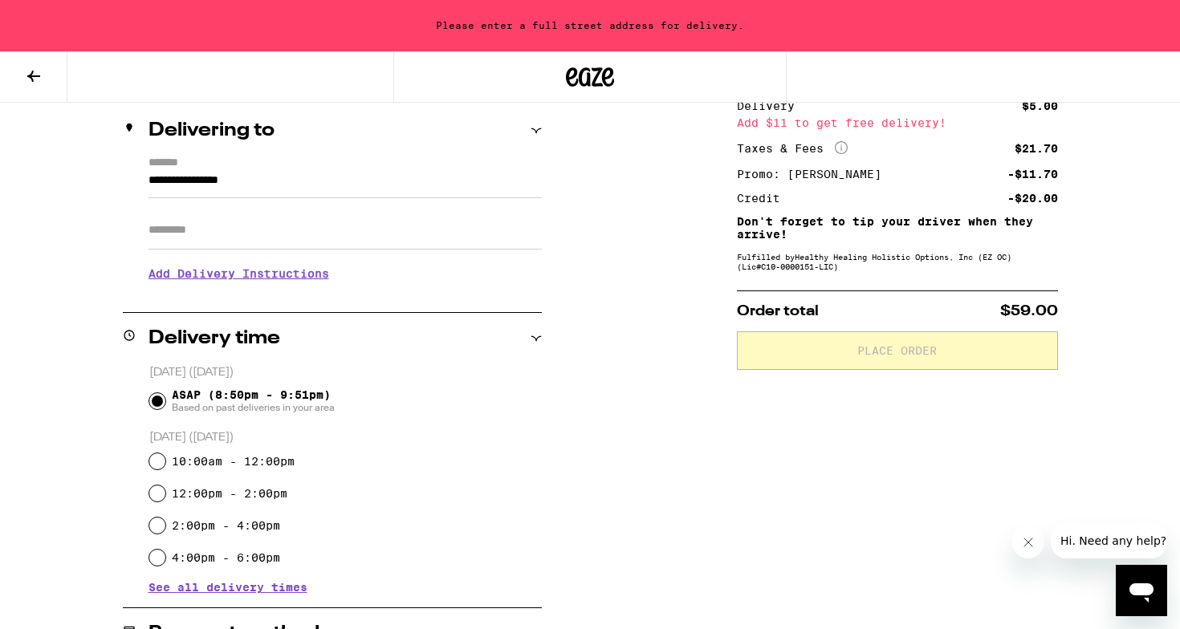
scroll to position [160, 0]
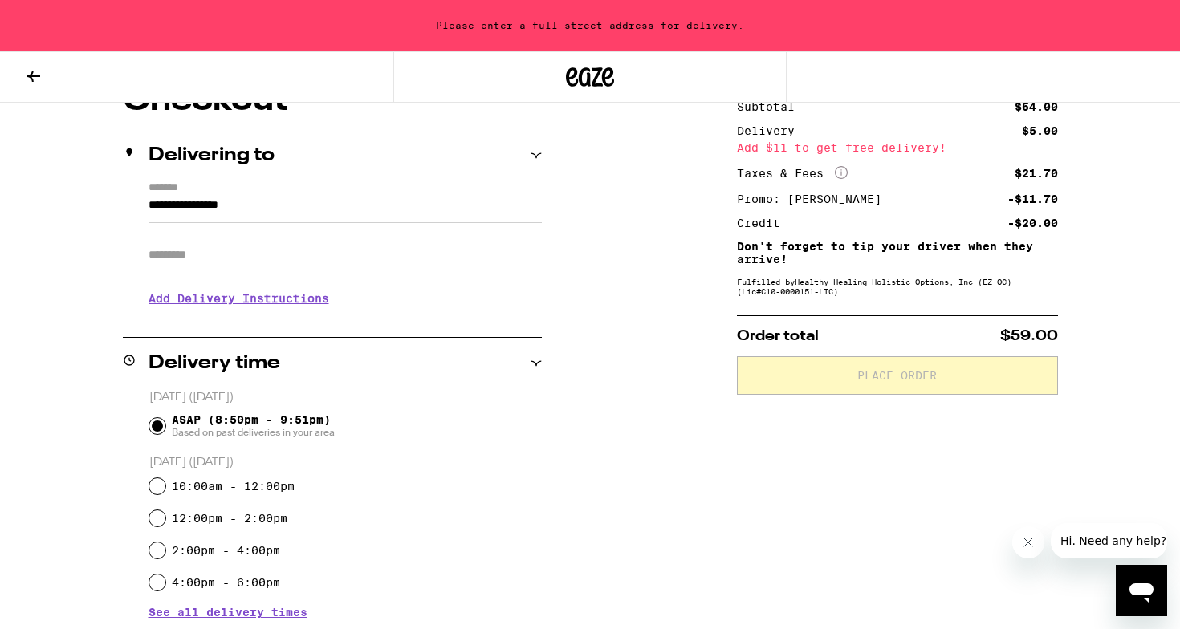
click at [296, 194] on label "*******" at bounding box center [344, 188] width 393 height 14
click at [296, 196] on input "**********" at bounding box center [344, 209] width 393 height 27
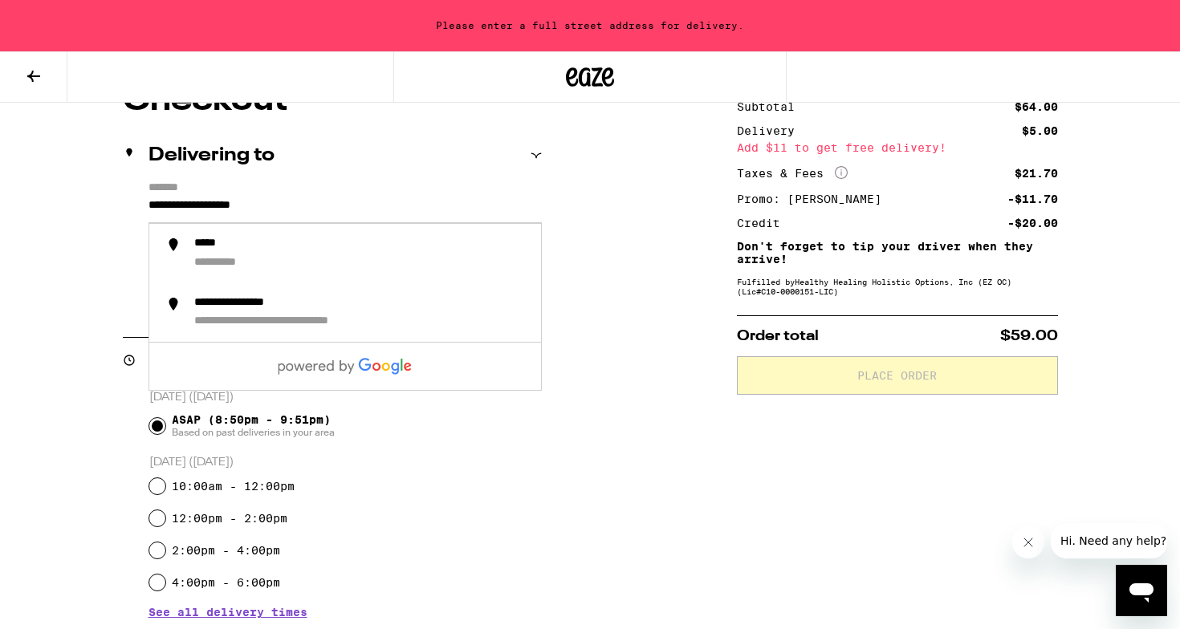
click at [306, 205] on input "**********" at bounding box center [344, 209] width 393 height 27
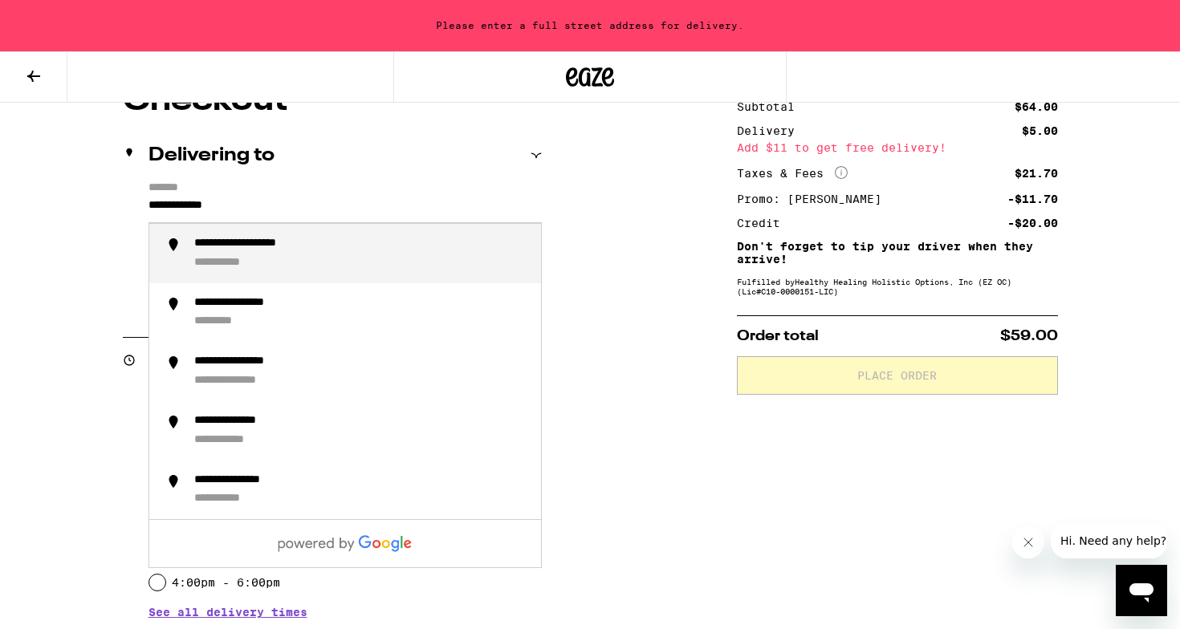
drag, startPoint x: 333, startPoint y: 209, endPoint x: 426, endPoint y: 258, distance: 105.5
click at [426, 258] on div "**********" at bounding box center [361, 254] width 334 height 34
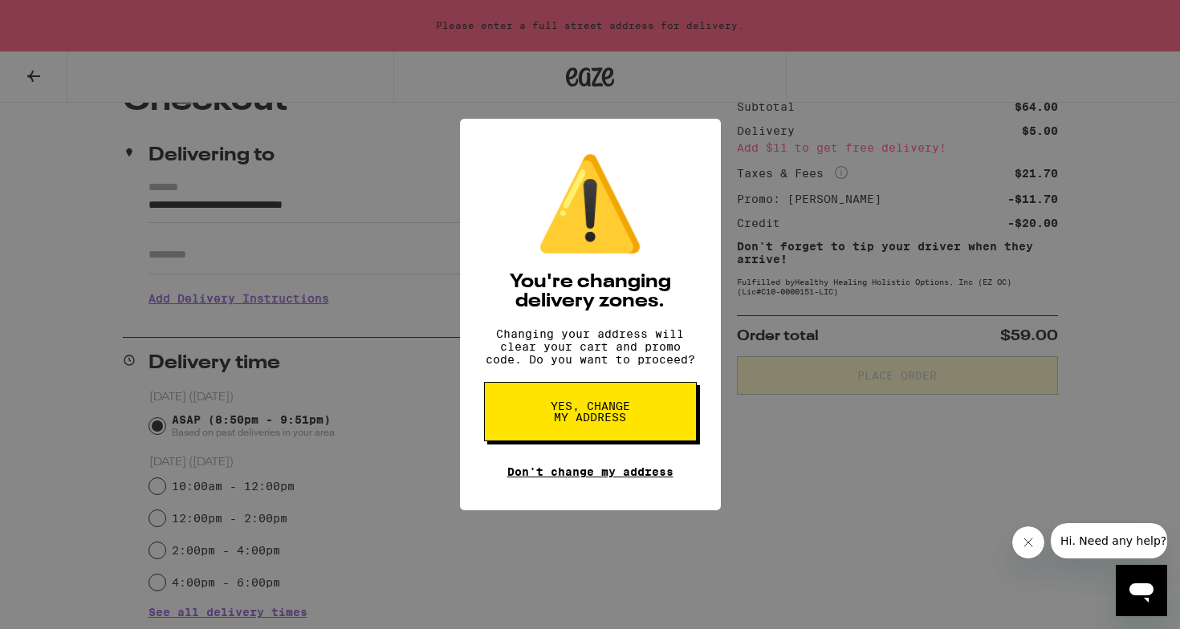
click at [613, 478] on link "Don't change my address" at bounding box center [590, 471] width 166 height 13
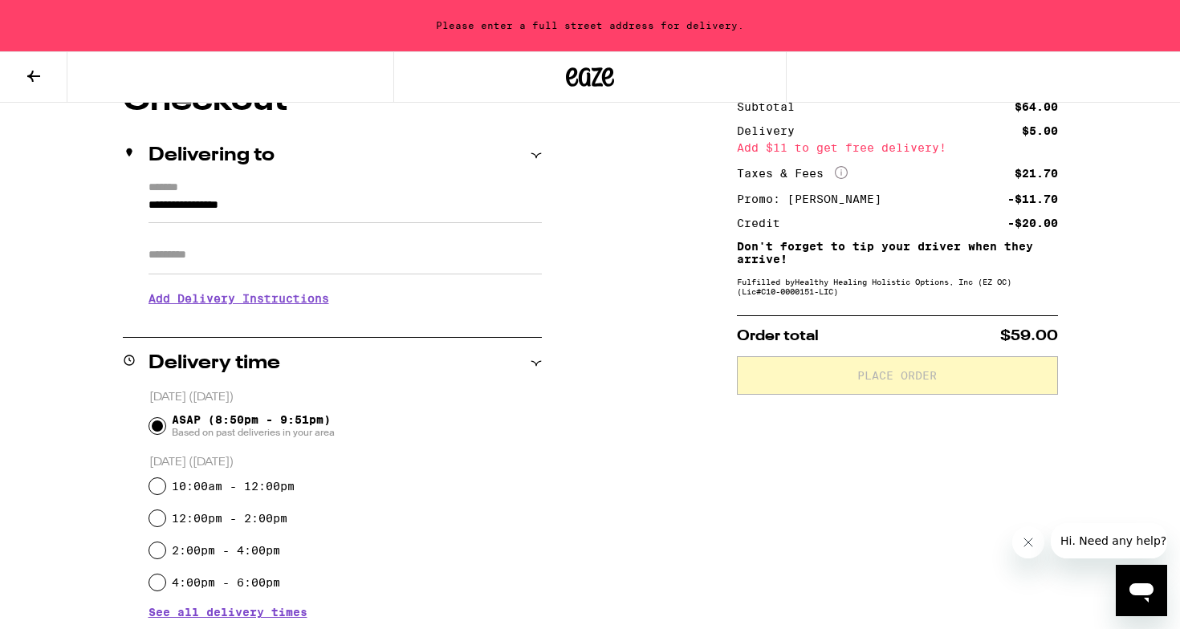
click at [270, 205] on input "**********" at bounding box center [344, 209] width 393 height 27
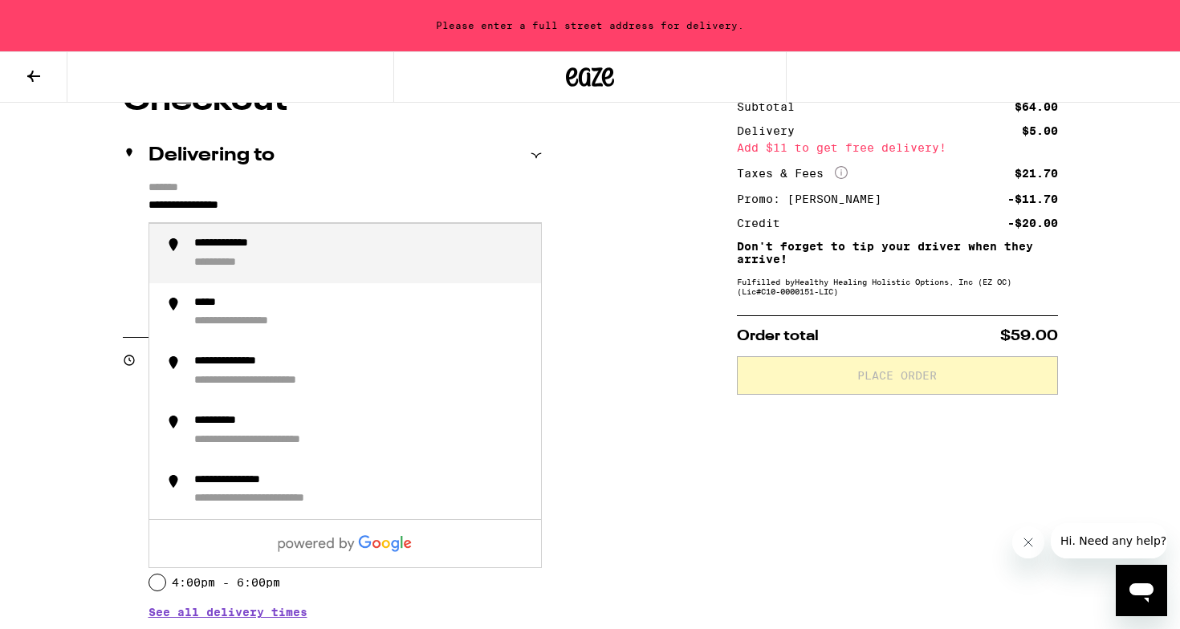
click at [270, 205] on input "**********" at bounding box center [344, 209] width 393 height 27
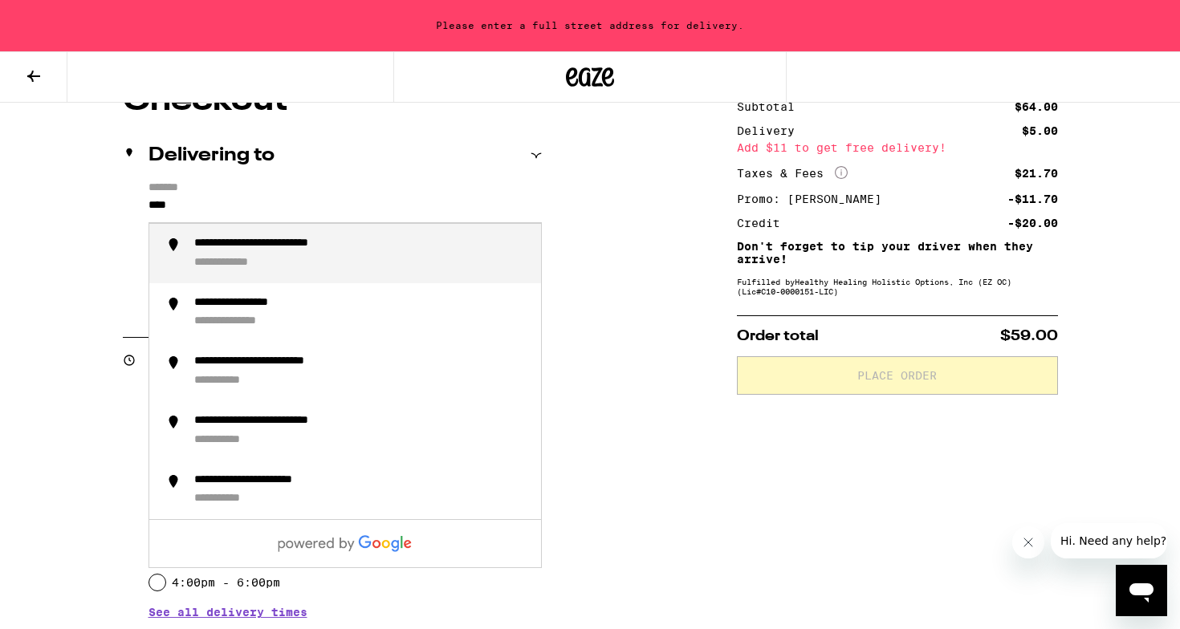
type input "**********"
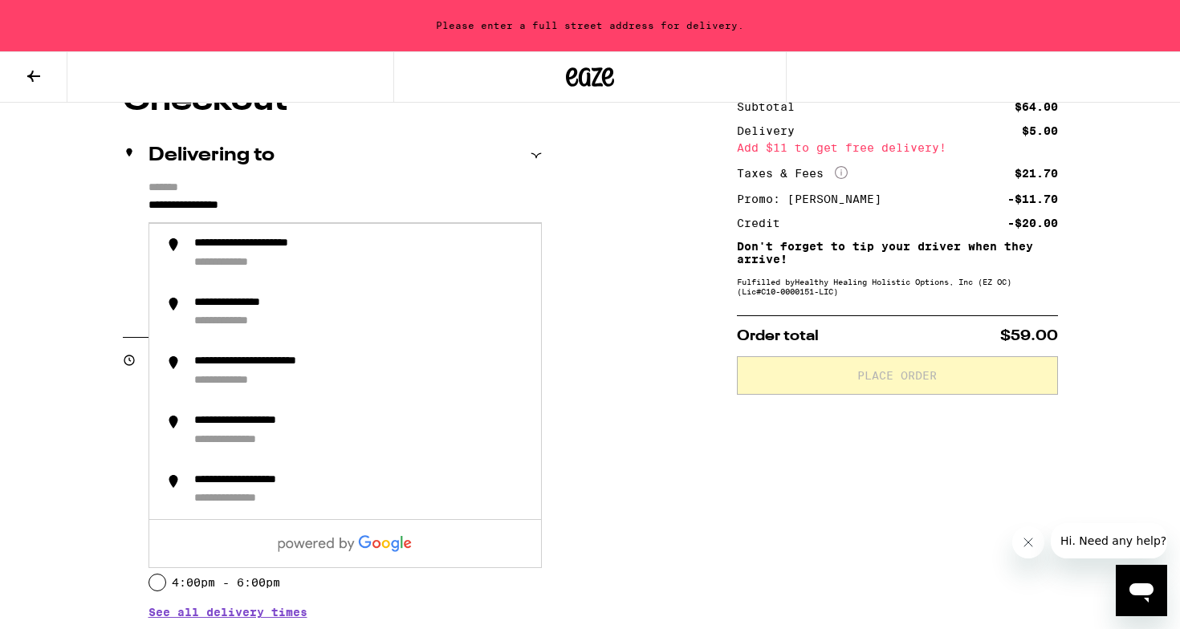
click at [73, 270] on div "**********" at bounding box center [589, 537] width 1155 height 904
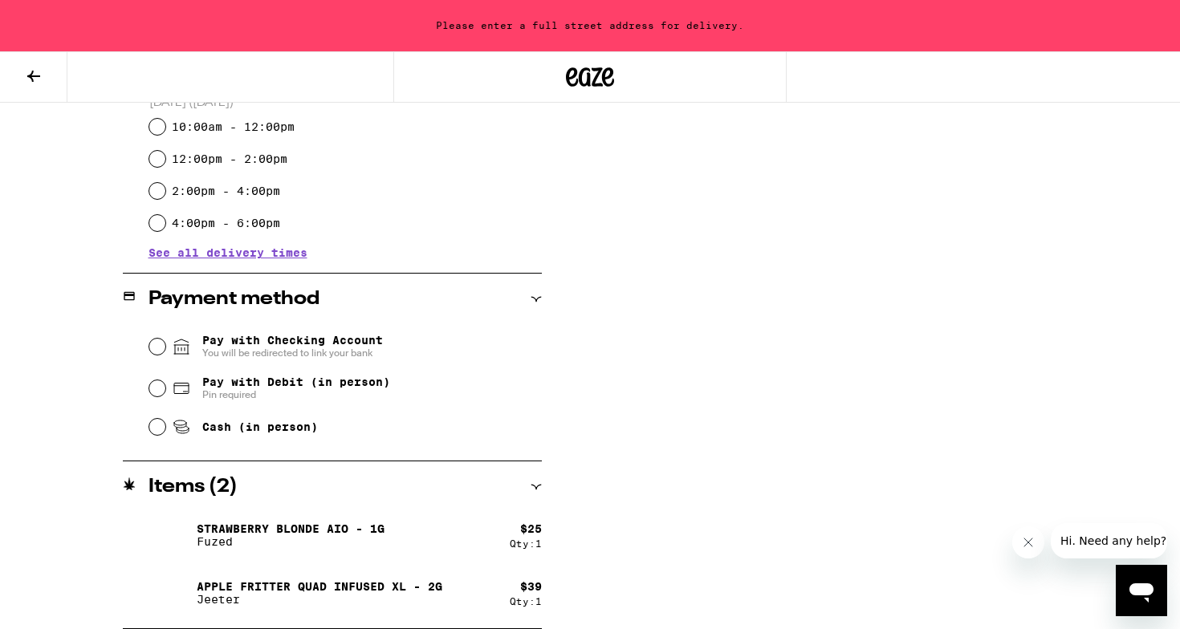
scroll to position [520, 0]
click at [158, 393] on input "Pay with Debit (in person) Pin required" at bounding box center [157, 388] width 16 height 16
radio input "true"
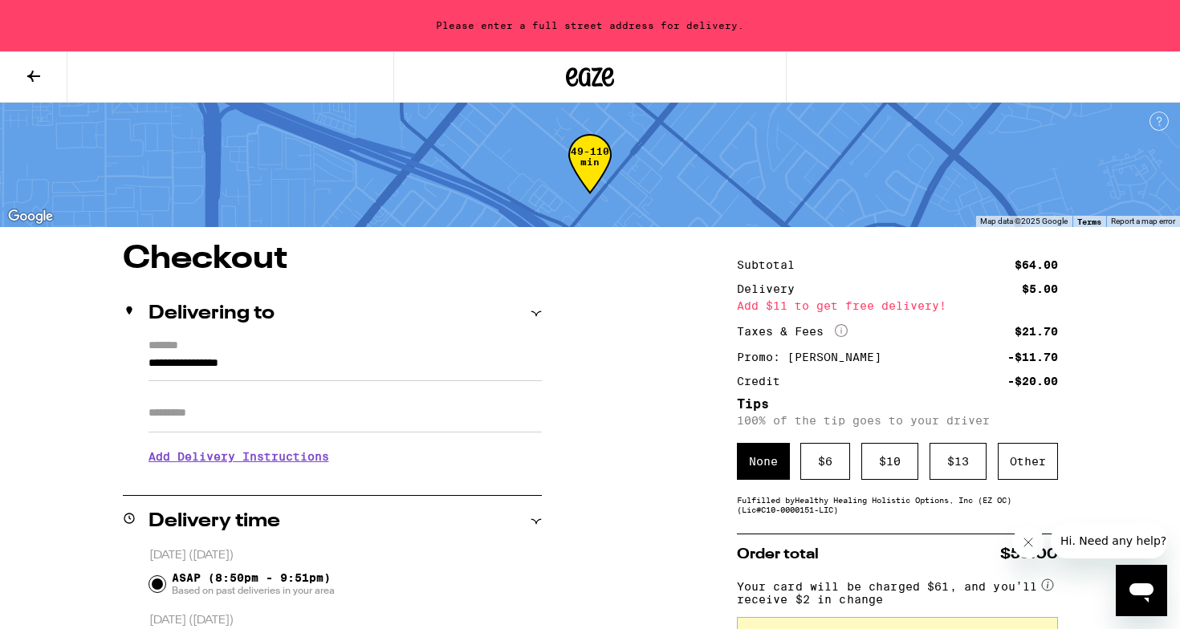
scroll to position [108, 0]
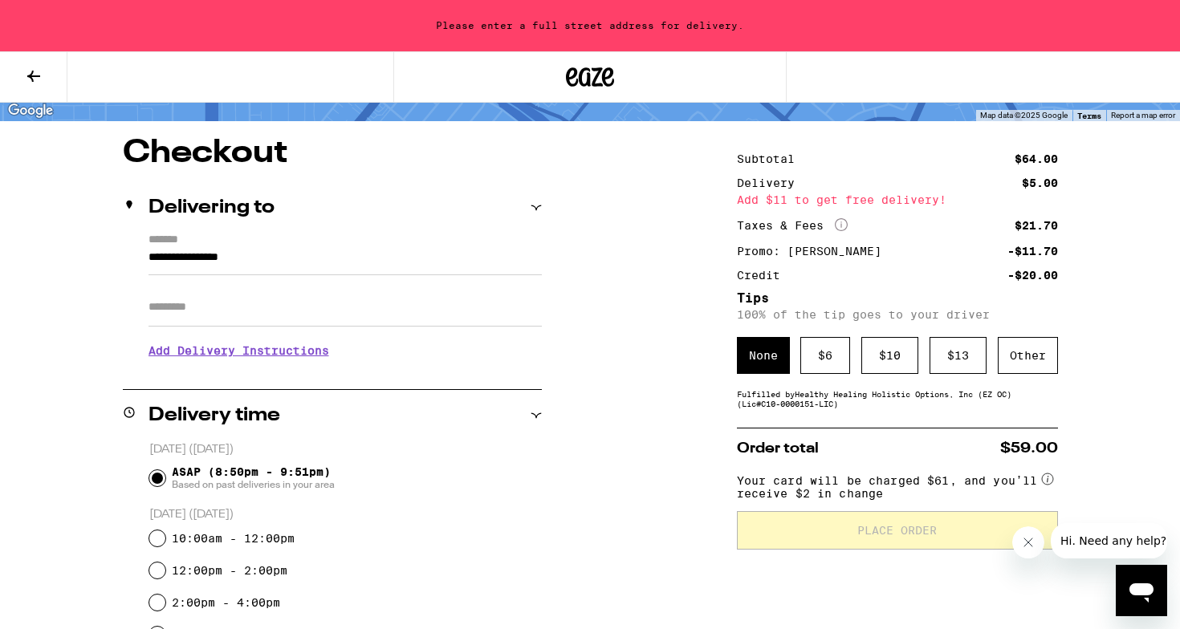
click at [398, 265] on input "**********" at bounding box center [344, 261] width 393 height 27
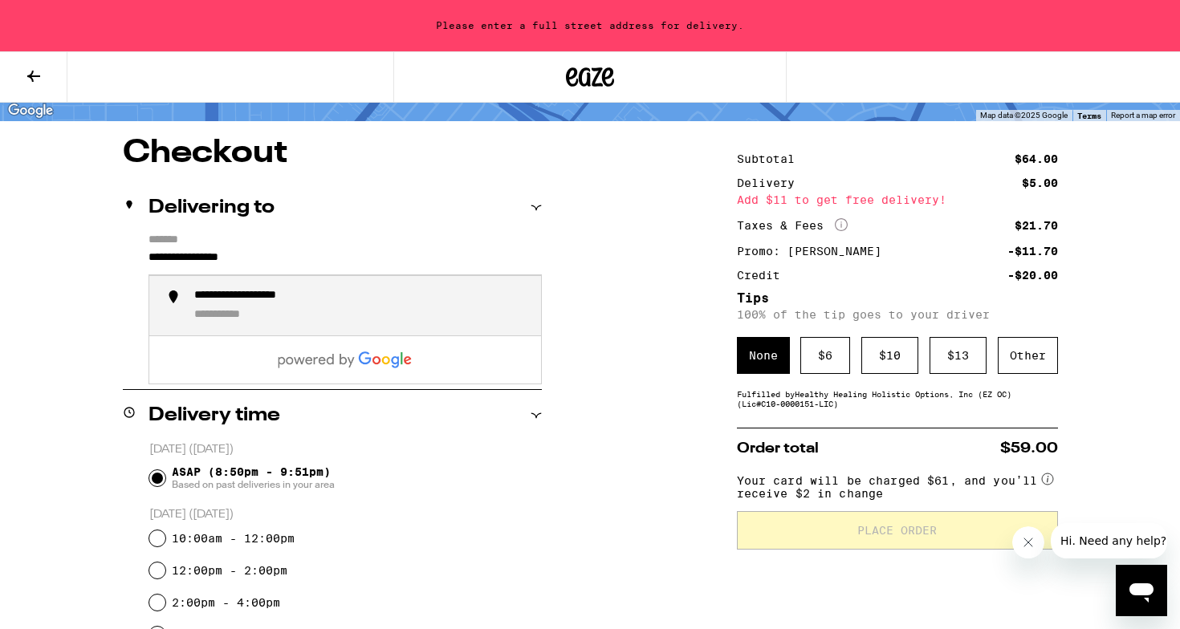
click at [335, 303] on div "**********" at bounding box center [266, 296] width 145 height 14
type input "**********"
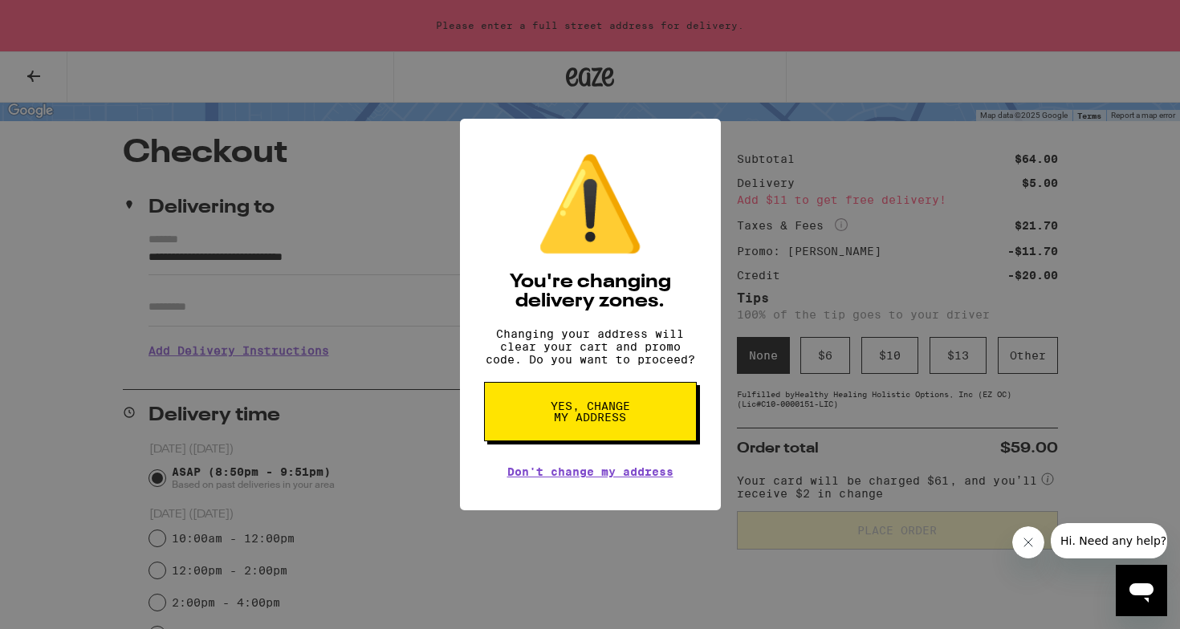
click at [593, 420] on span "Yes, change my address" at bounding box center [590, 411] width 83 height 22
radio input "false"
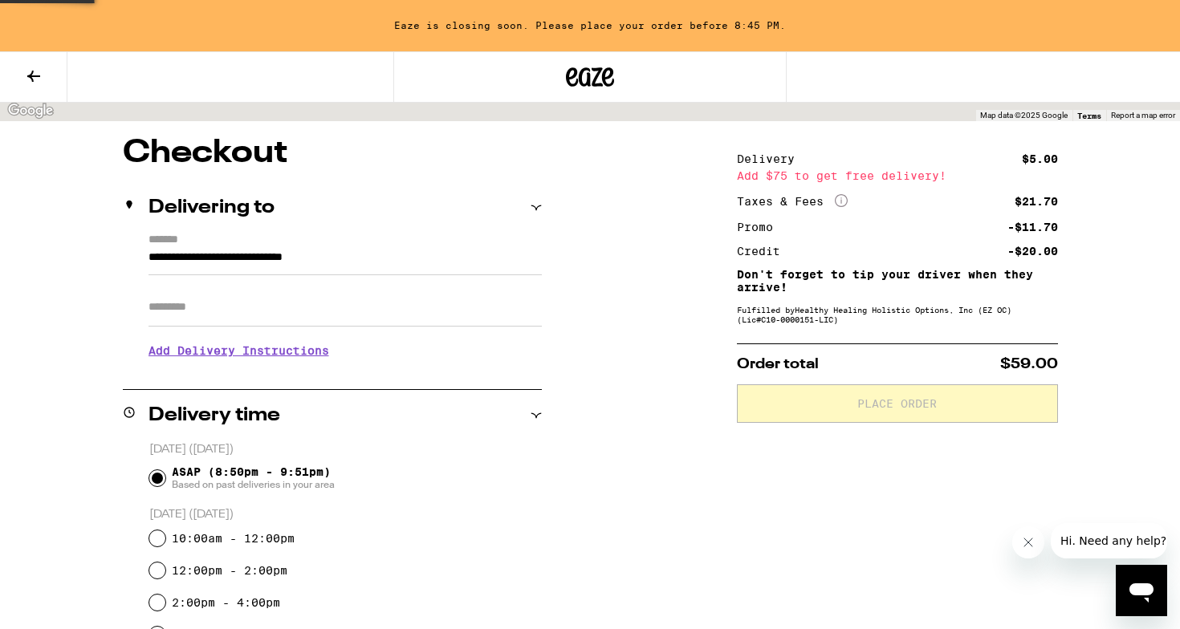
type input "**********"
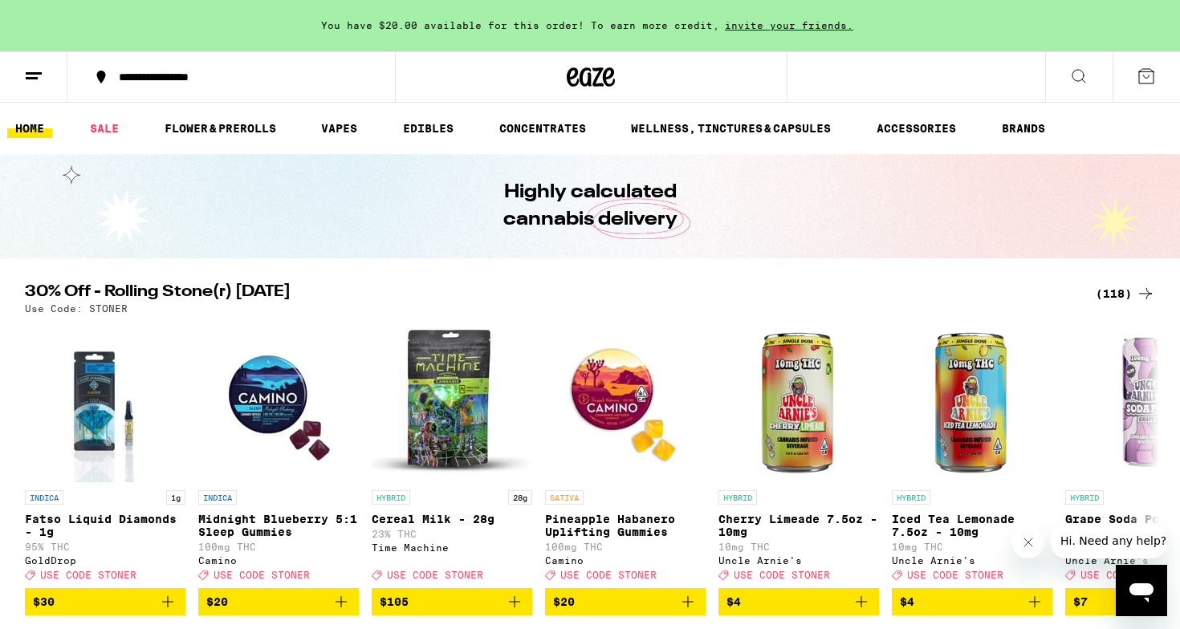
click at [1076, 71] on icon at bounding box center [1078, 76] width 19 height 19
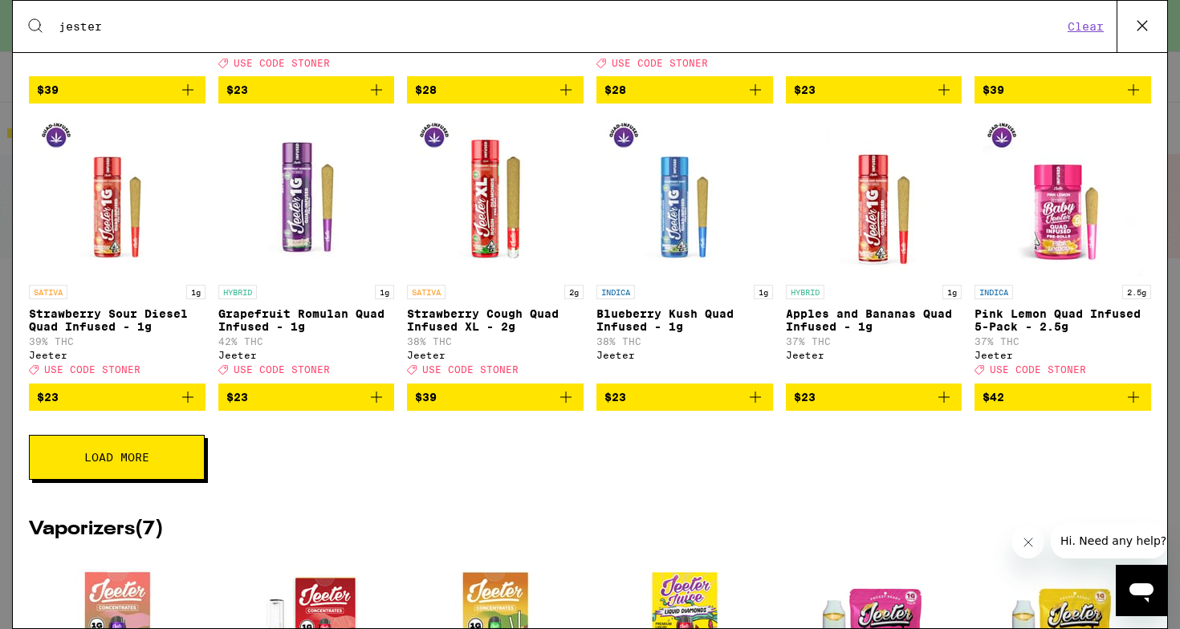
scroll to position [531, 0]
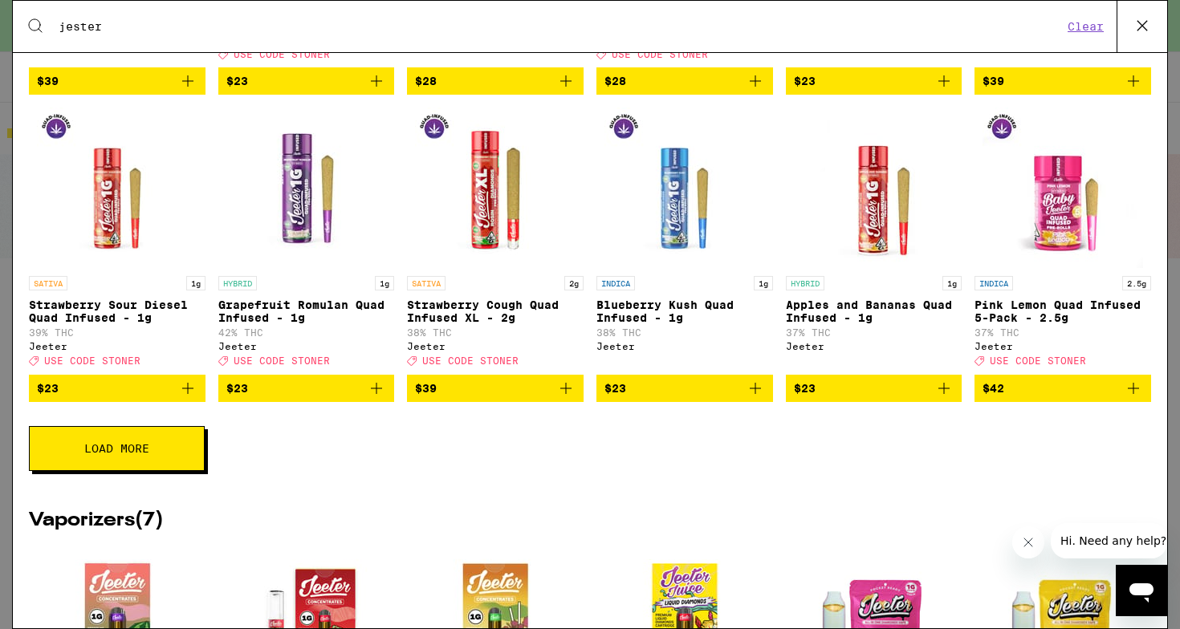
click at [164, 471] on button "Load More" at bounding box center [117, 448] width 176 height 45
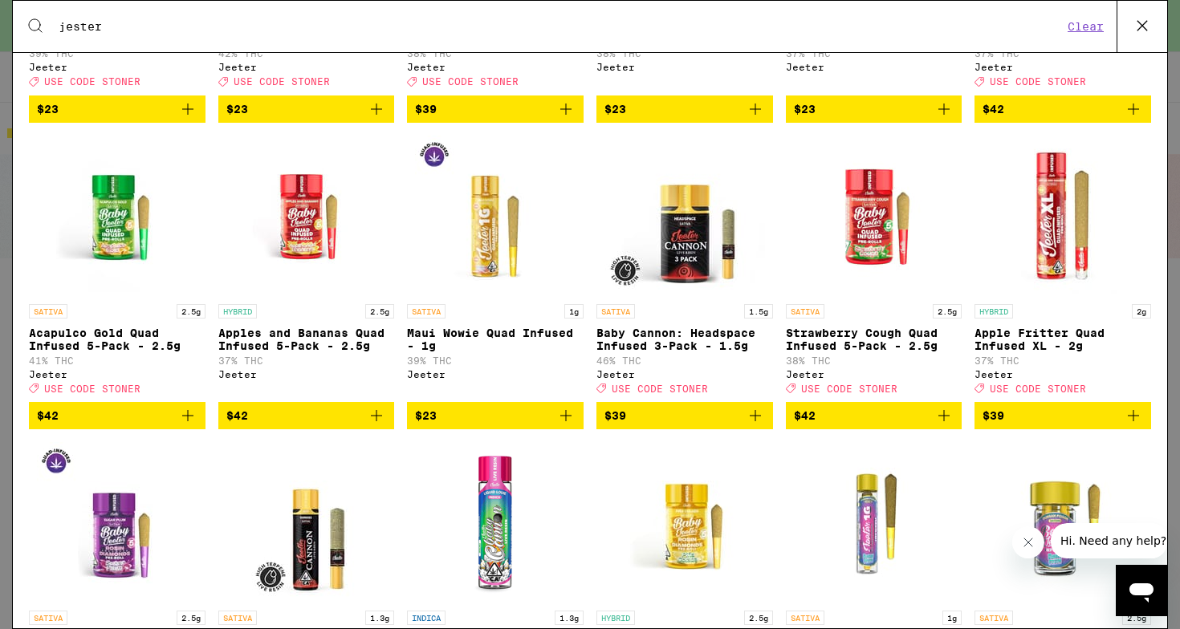
scroll to position [815, 0]
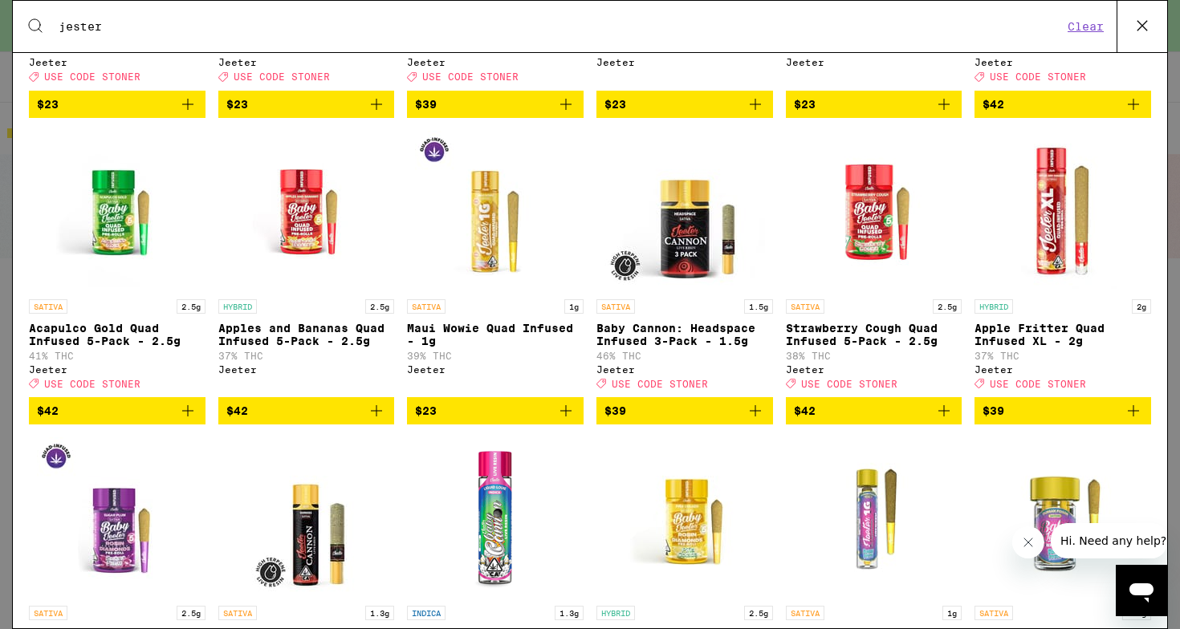
click at [1133, 416] on icon "Add to bag" at bounding box center [1132, 410] width 11 height 11
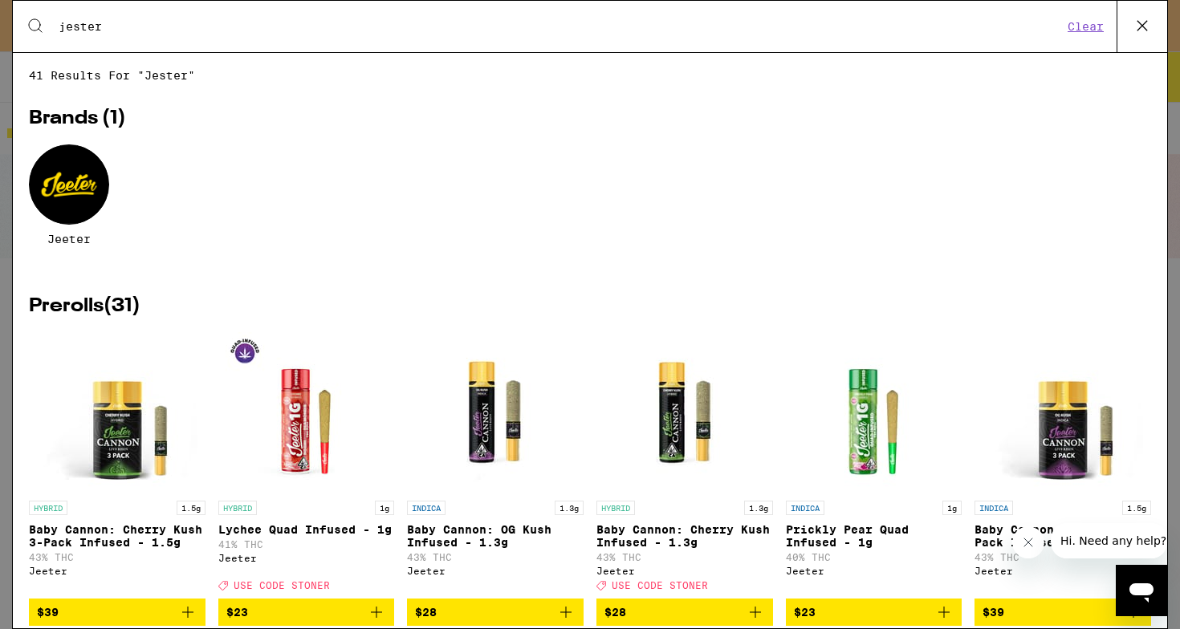
scroll to position [0, 0]
click at [240, 19] on input "jester" at bounding box center [560, 26] width 1005 height 14
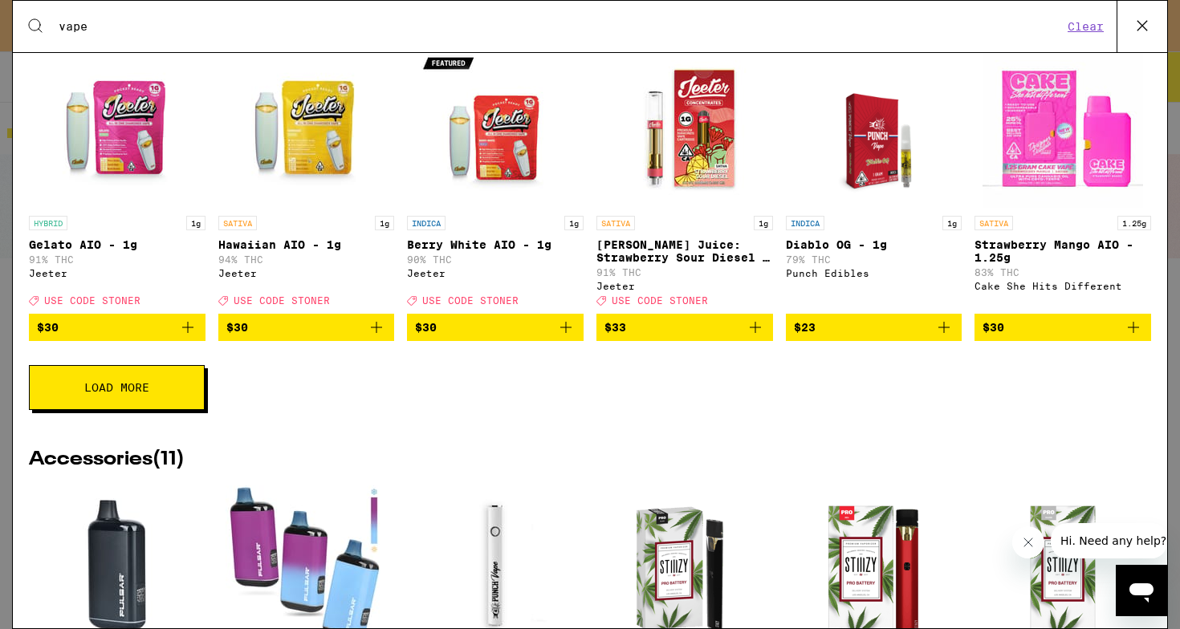
scroll to position [829, 0]
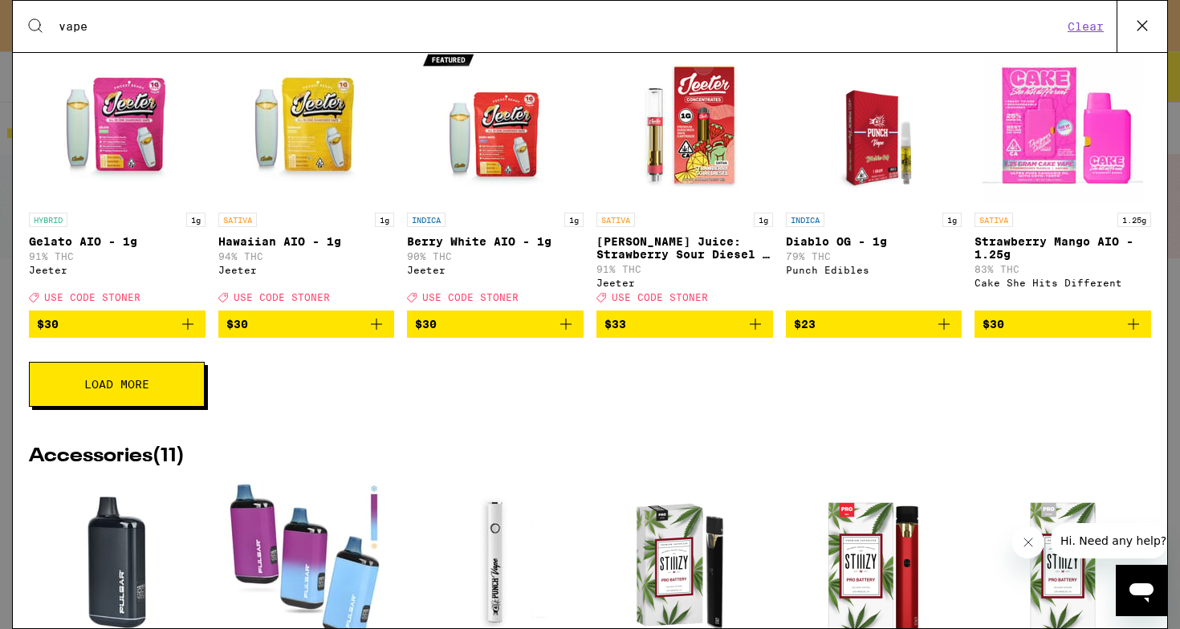
type input "vape"
click at [145, 397] on button "Load More" at bounding box center [117, 384] width 176 height 45
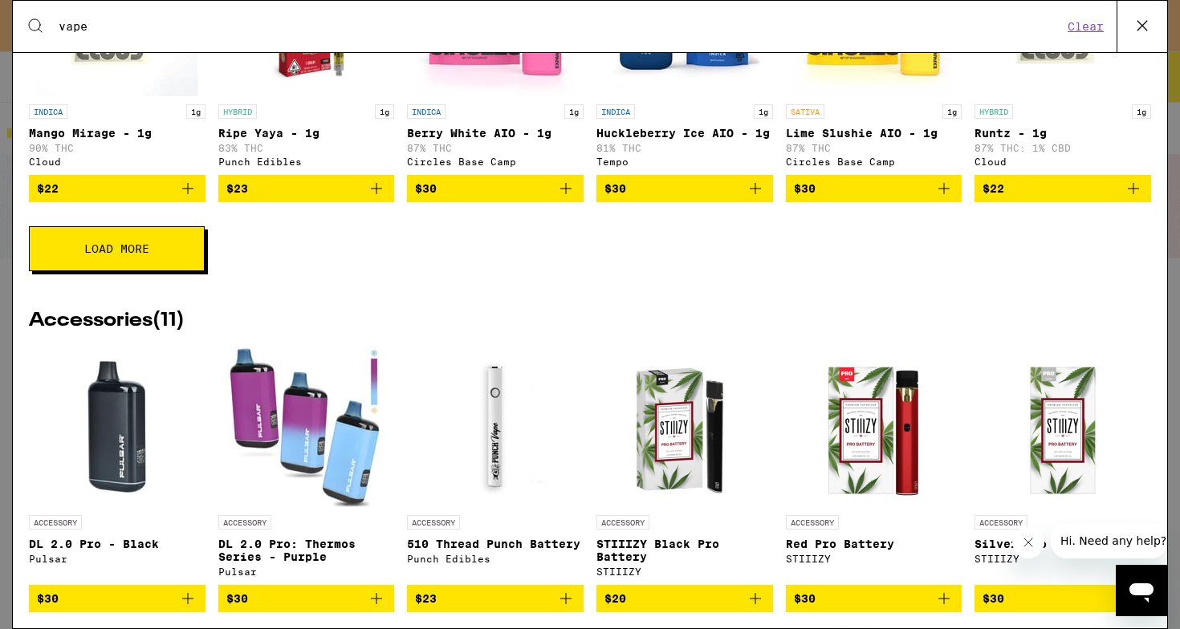
scroll to position [1545, 0]
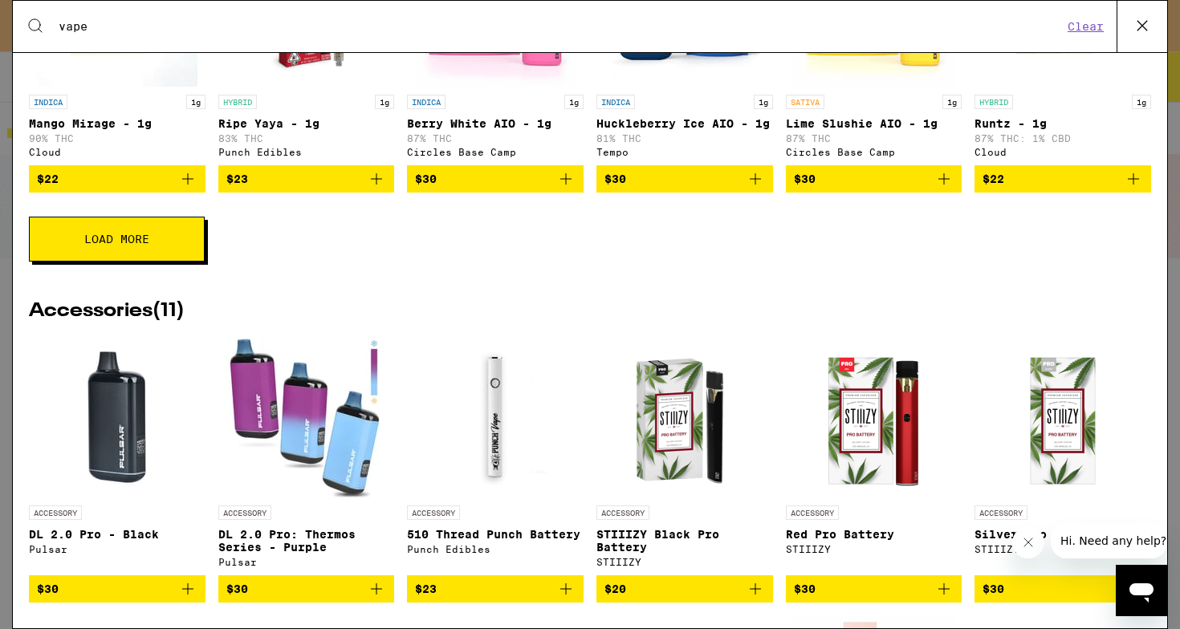
click at [167, 262] on button "Load More" at bounding box center [117, 239] width 176 height 45
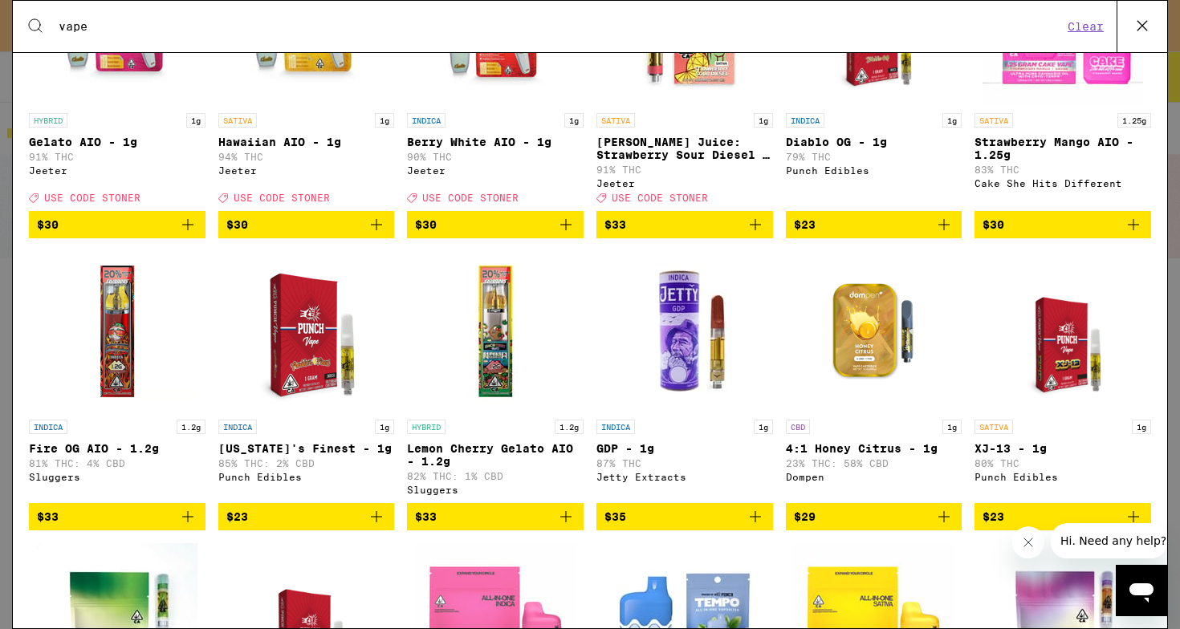
scroll to position [917, 0]
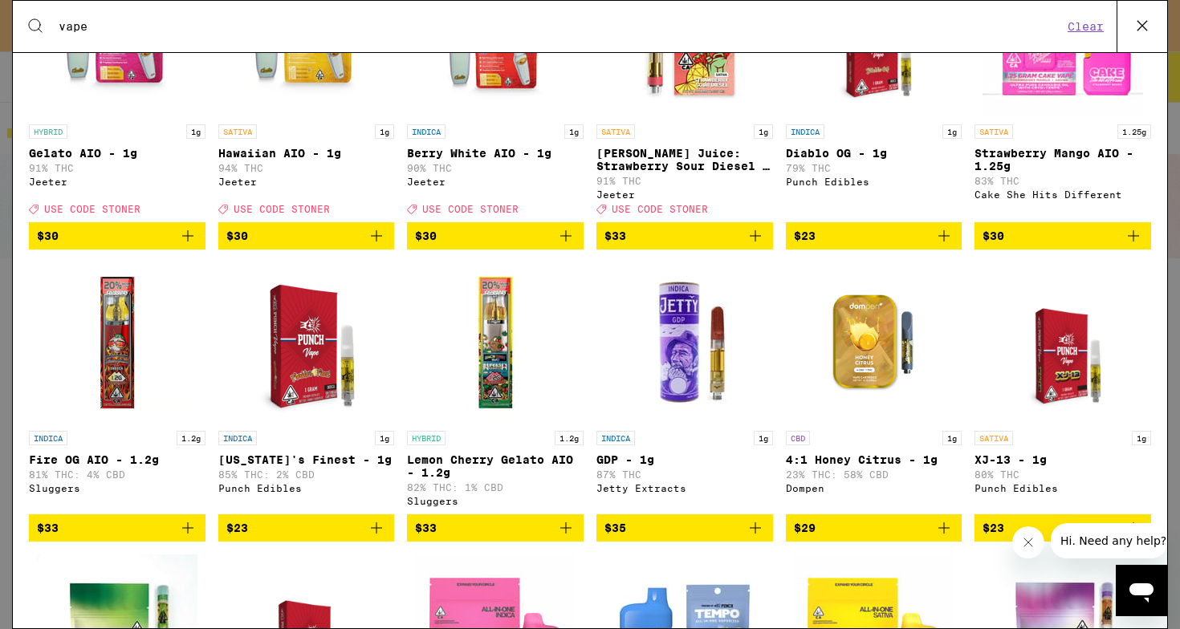
click at [188, 242] on icon "Add to bag" at bounding box center [187, 235] width 11 height 11
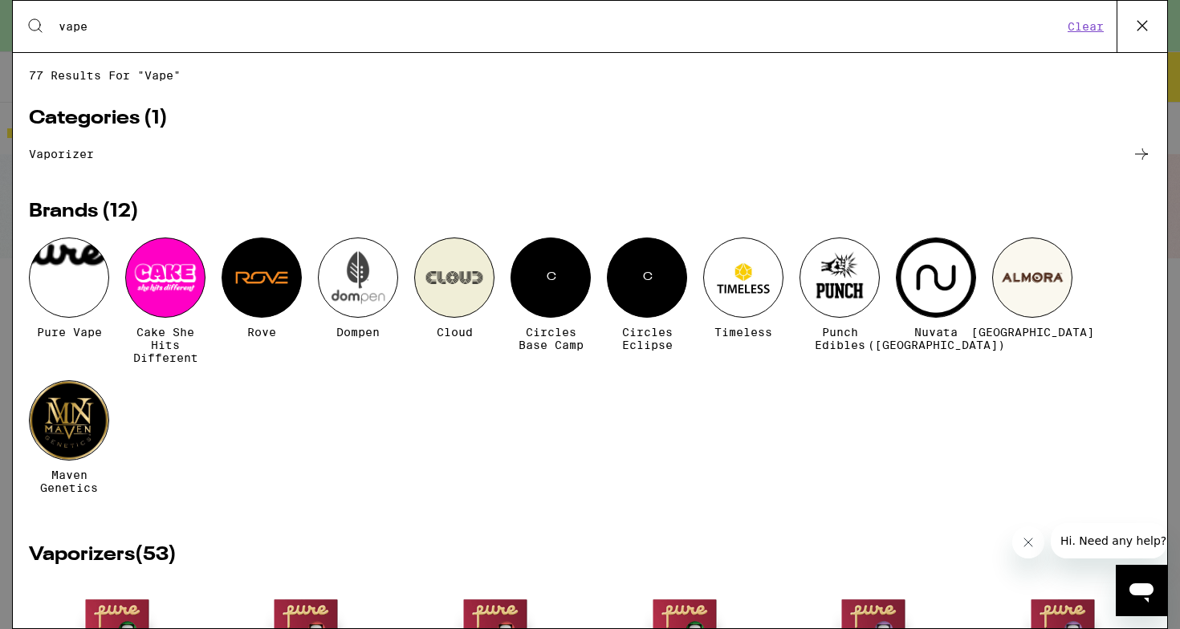
scroll to position [0, 0]
click at [1139, 26] on icon at bounding box center [1142, 26] width 24 height 24
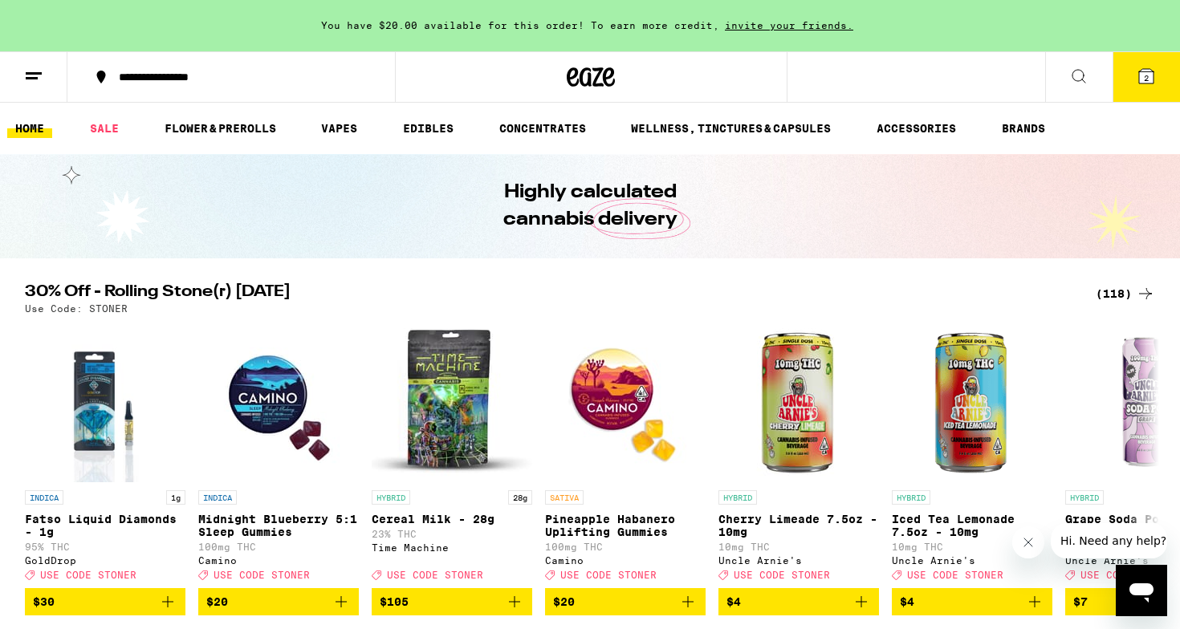
click at [1143, 86] on button "2" at bounding box center [1145, 77] width 67 height 50
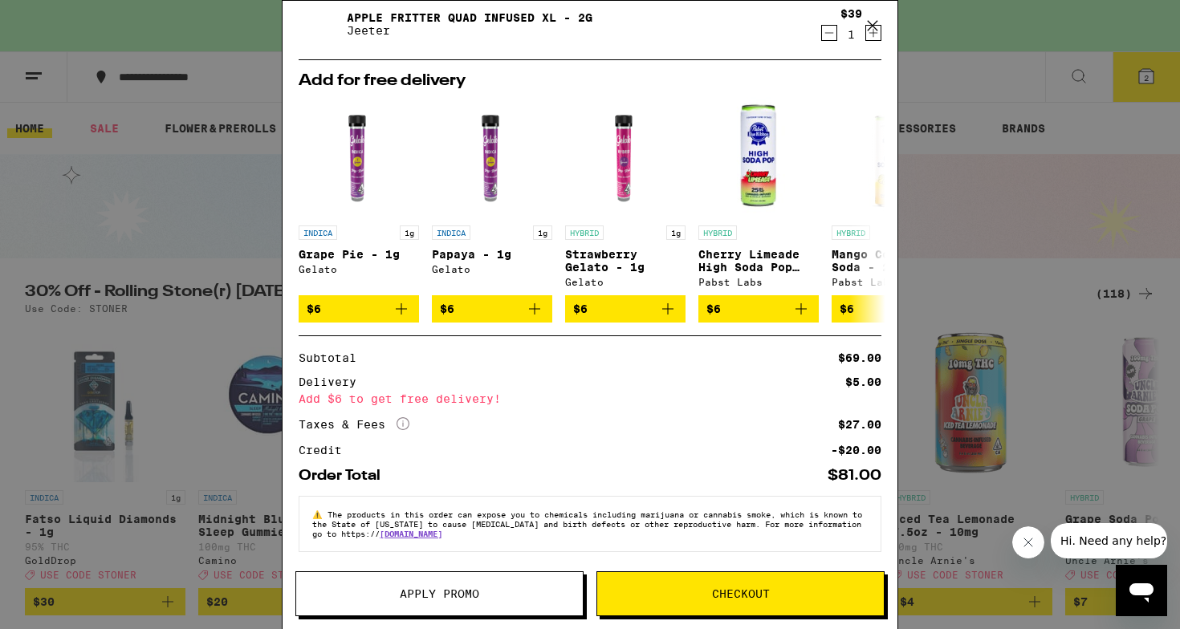
scroll to position [174, 0]
click at [403, 595] on span "Apply Promo" at bounding box center [439, 593] width 79 height 11
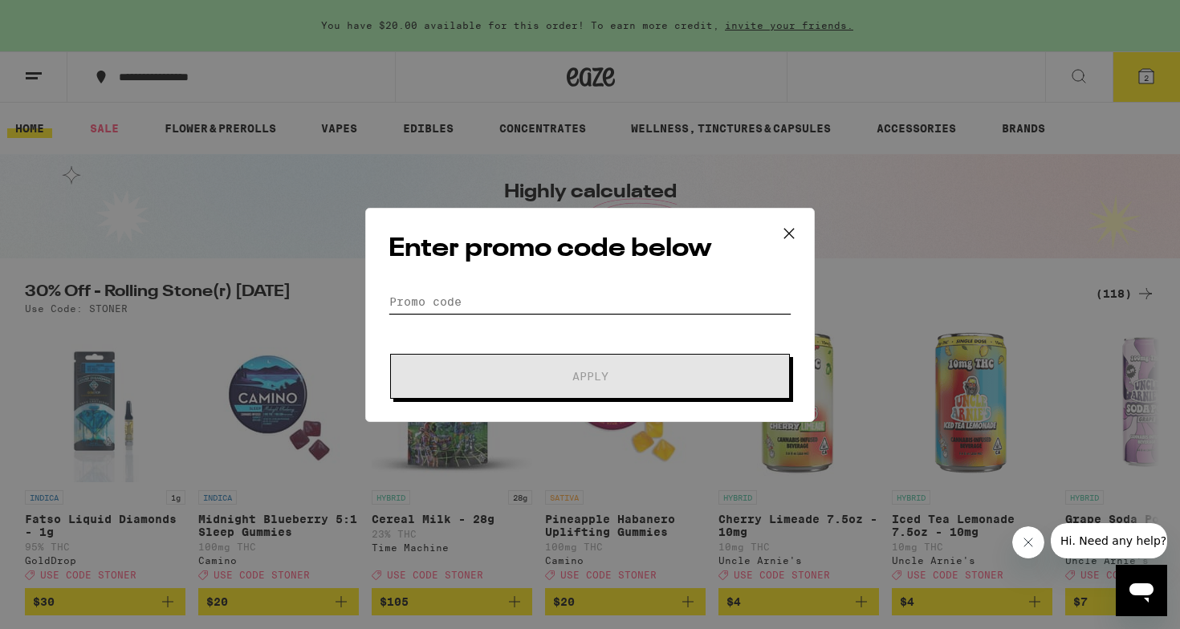
click at [431, 294] on input "Promo Code" at bounding box center [589, 302] width 403 height 24
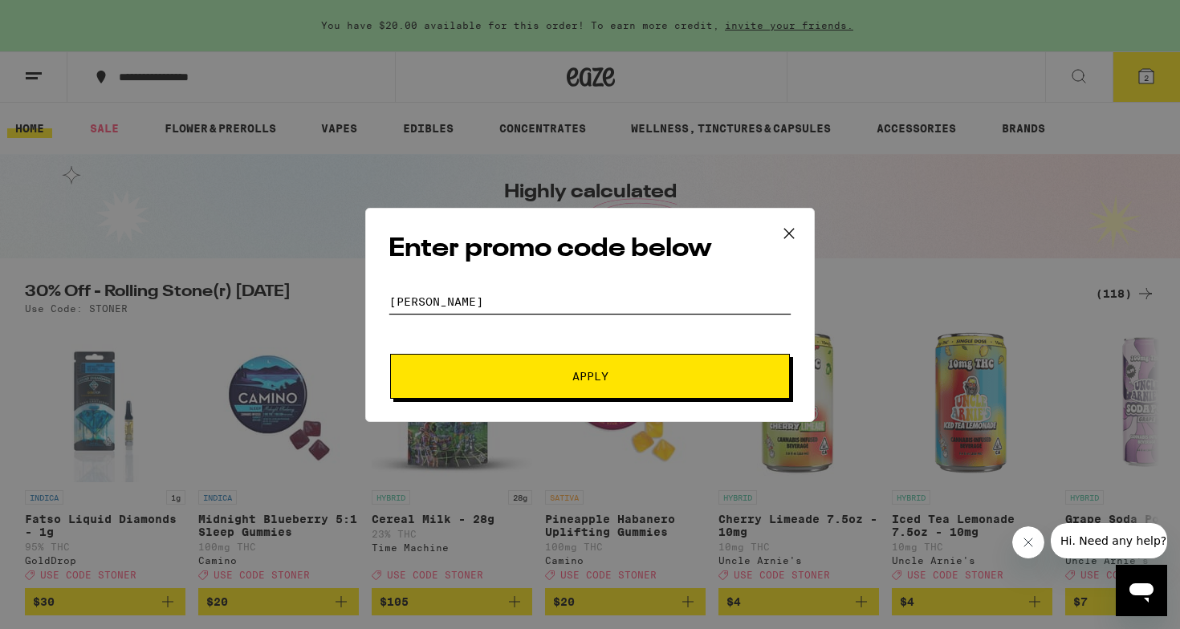
type input "[PERSON_NAME]"
click at [575, 371] on span "Apply" at bounding box center [590, 376] width 36 height 11
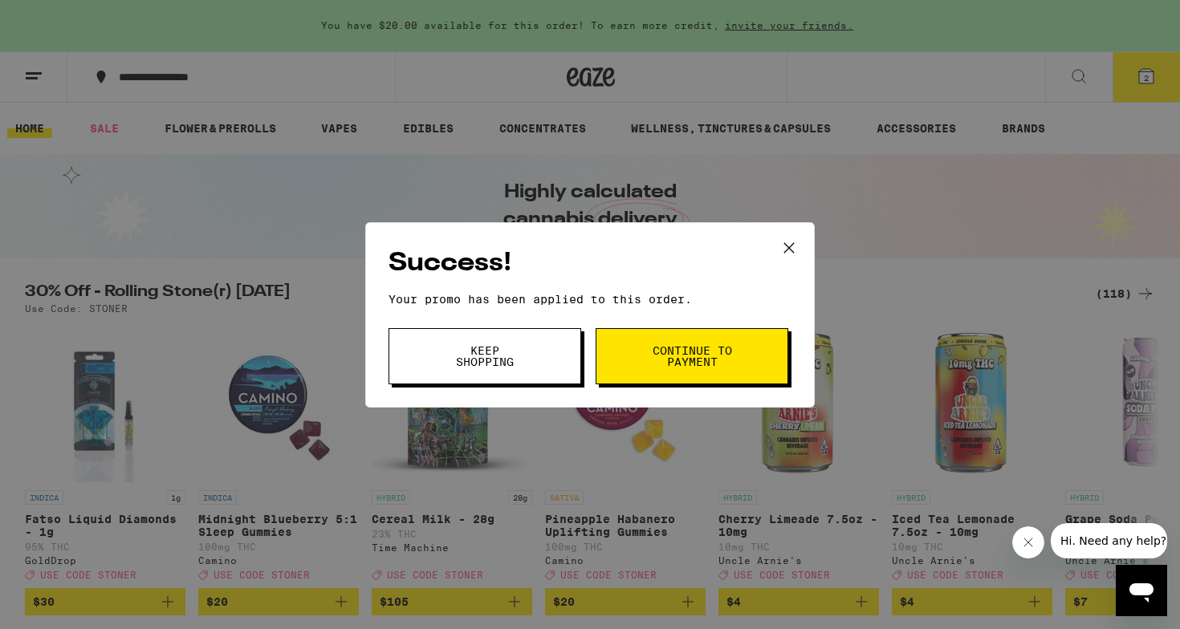
click at [672, 347] on span "Continue to payment" at bounding box center [692, 356] width 82 height 22
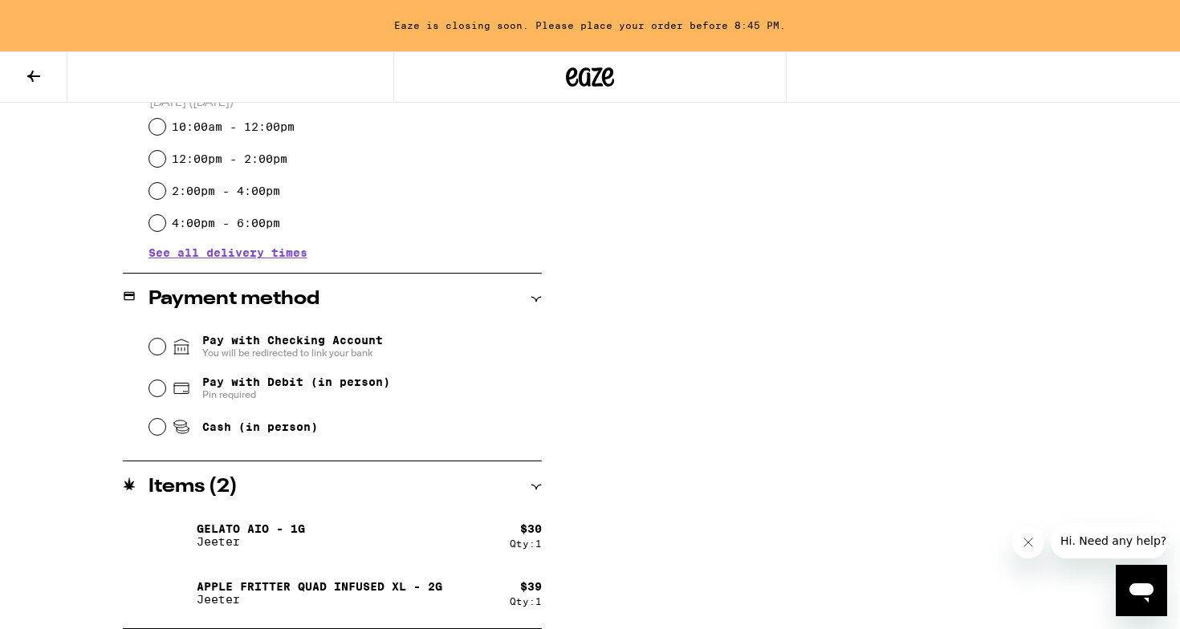
scroll to position [520, 0]
click at [295, 392] on span "Pin required" at bounding box center [296, 394] width 188 height 13
click at [165, 392] on input "Pay with Debit (in person) Pin required" at bounding box center [157, 388] width 16 height 16
radio input "true"
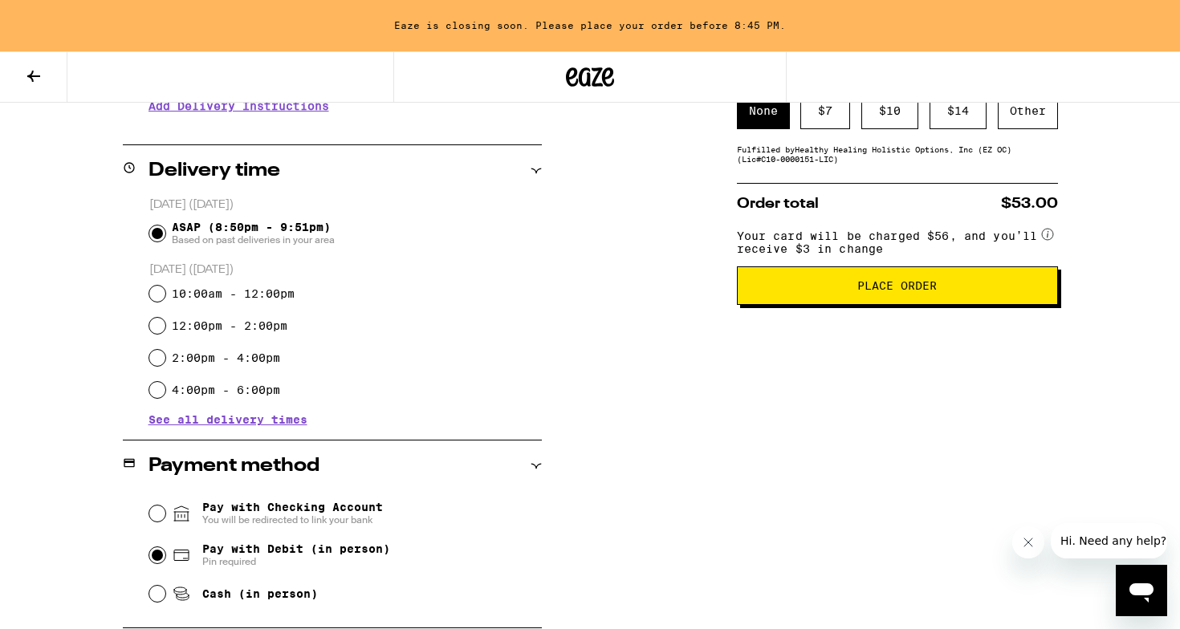
scroll to position [326, 0]
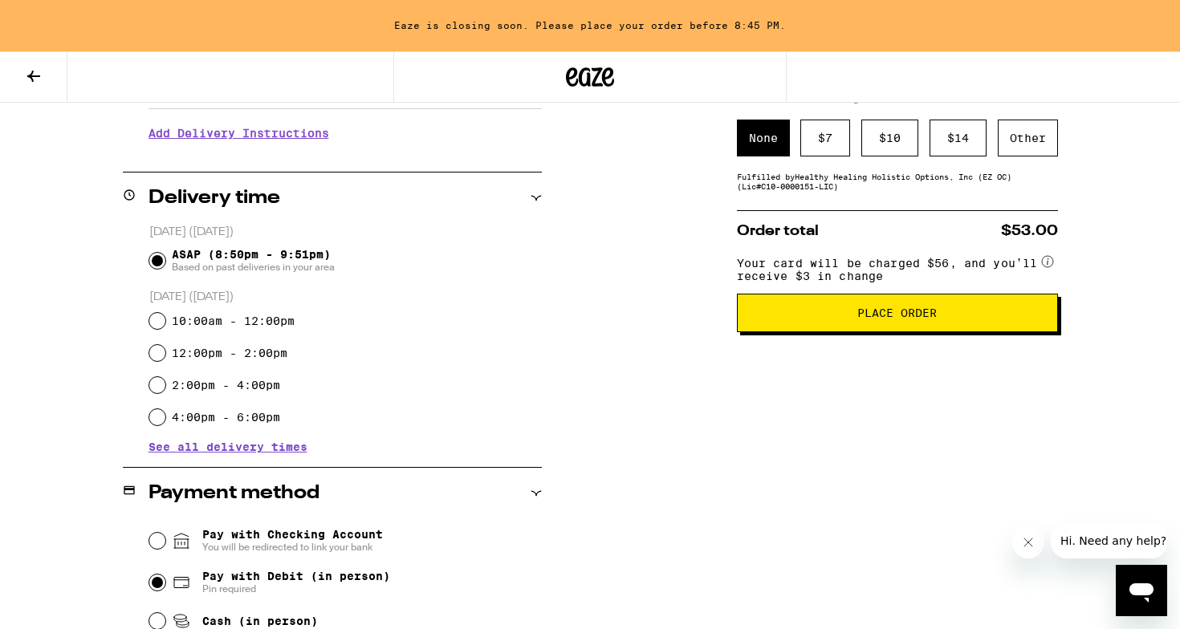
click at [915, 319] on span "Place Order" at bounding box center [896, 312] width 79 height 11
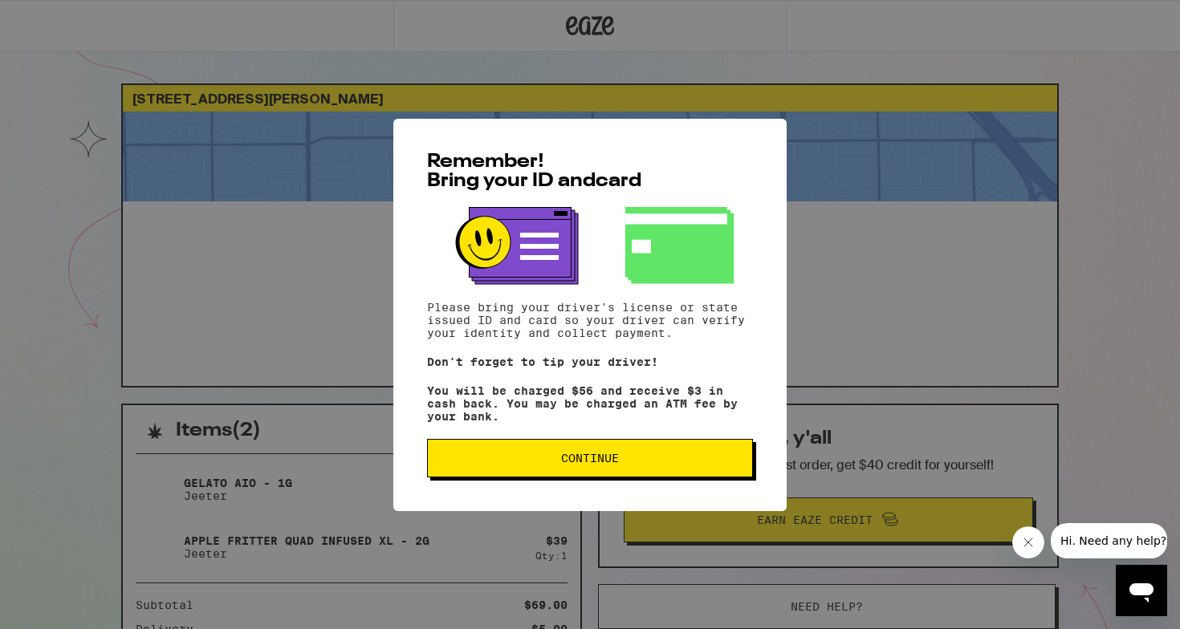
click at [587, 464] on span "Continue" at bounding box center [590, 458] width 58 height 11
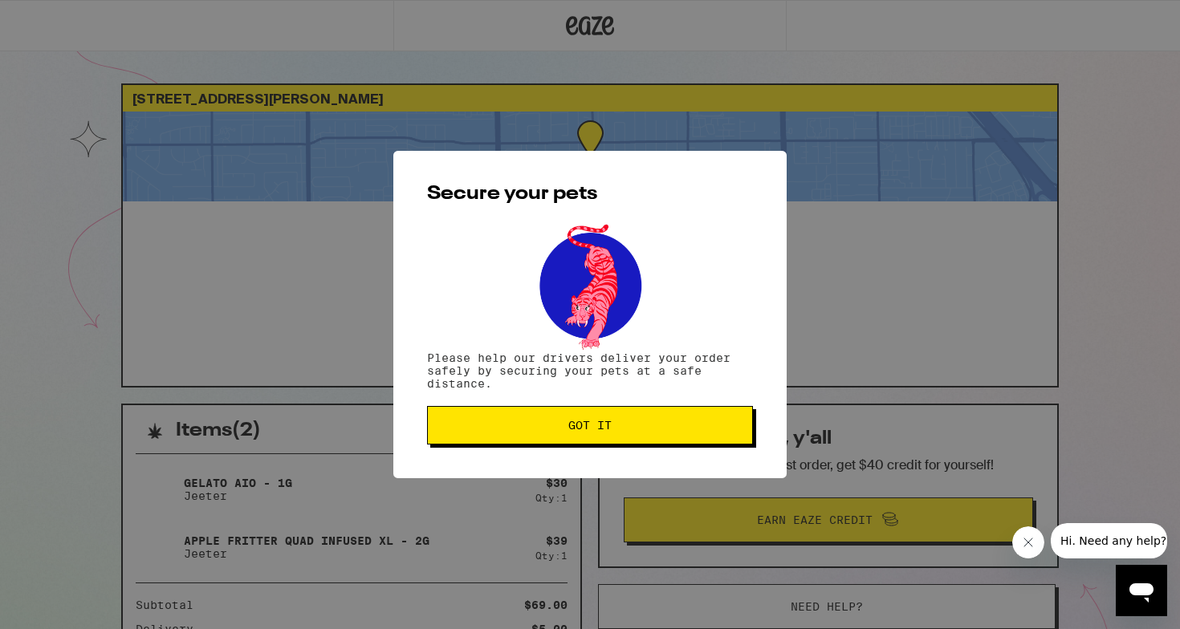
click at [585, 441] on button "Got it" at bounding box center [590, 425] width 326 height 39
